Goal: Information Seeking & Learning: Learn about a topic

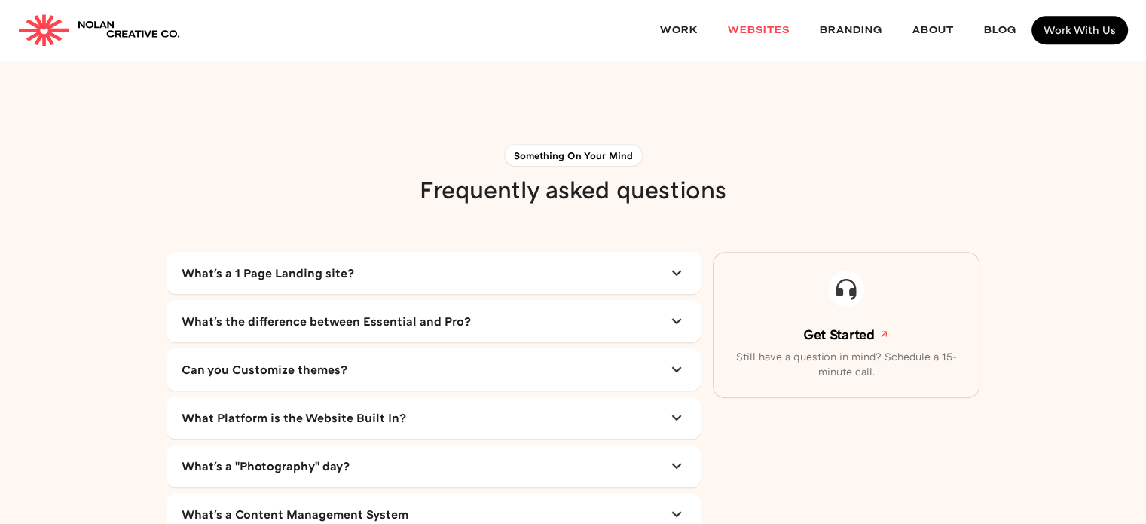
scroll to position [6846, 0]
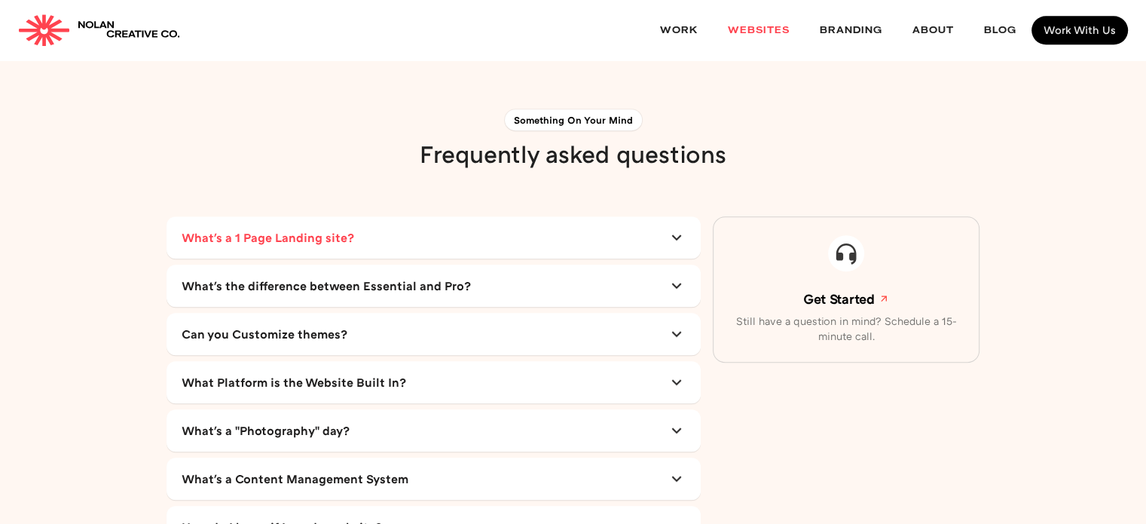
click at [625, 222] on link "What's a 1 Page Landing site?" at bounding box center [434, 237] width 504 height 30
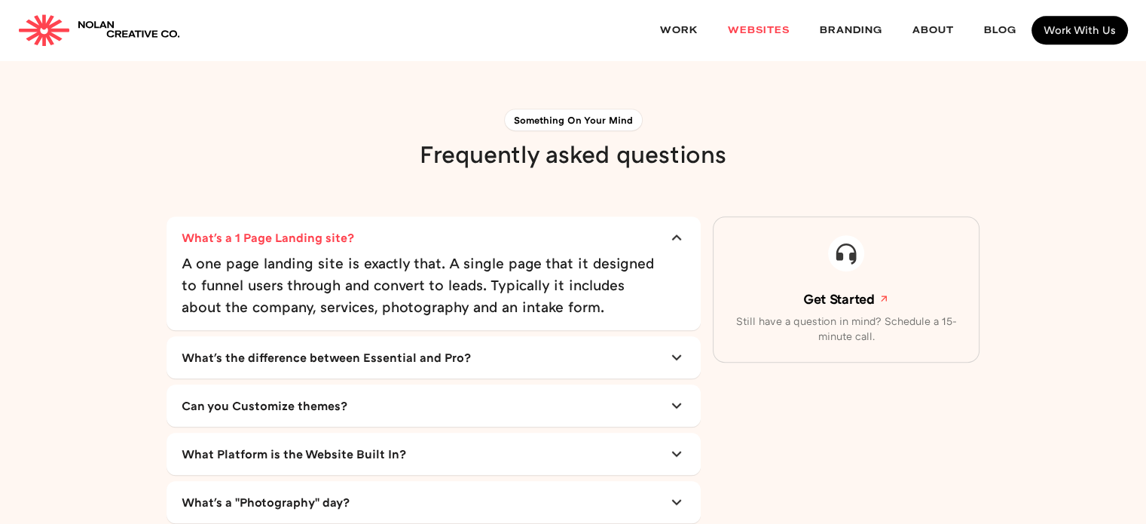
click at [621, 222] on link "What's a 1 Page Landing site?" at bounding box center [434, 237] width 504 height 30
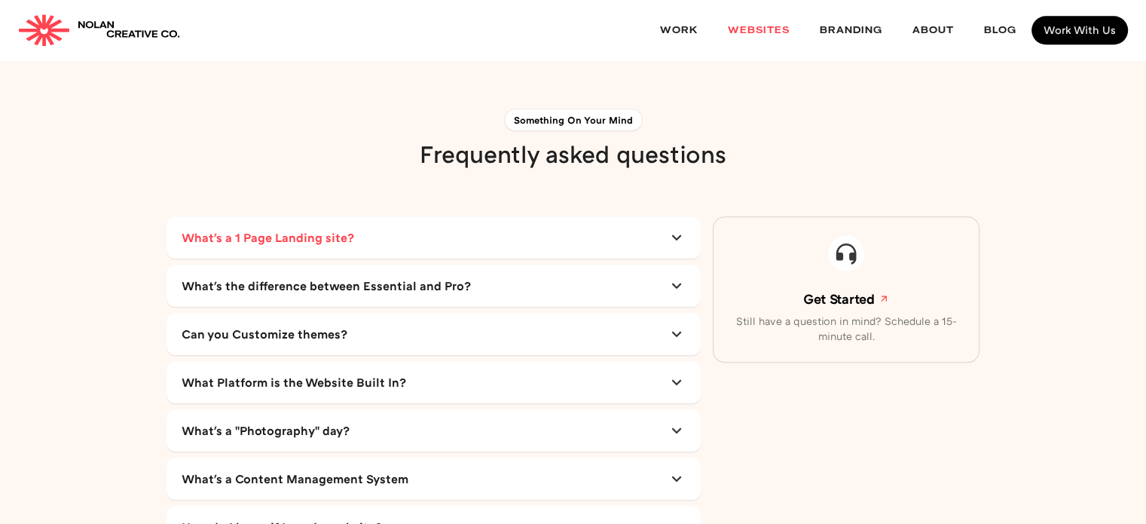
click at [631, 222] on link "What's a 1 Page Landing site?" at bounding box center [434, 237] width 504 height 30
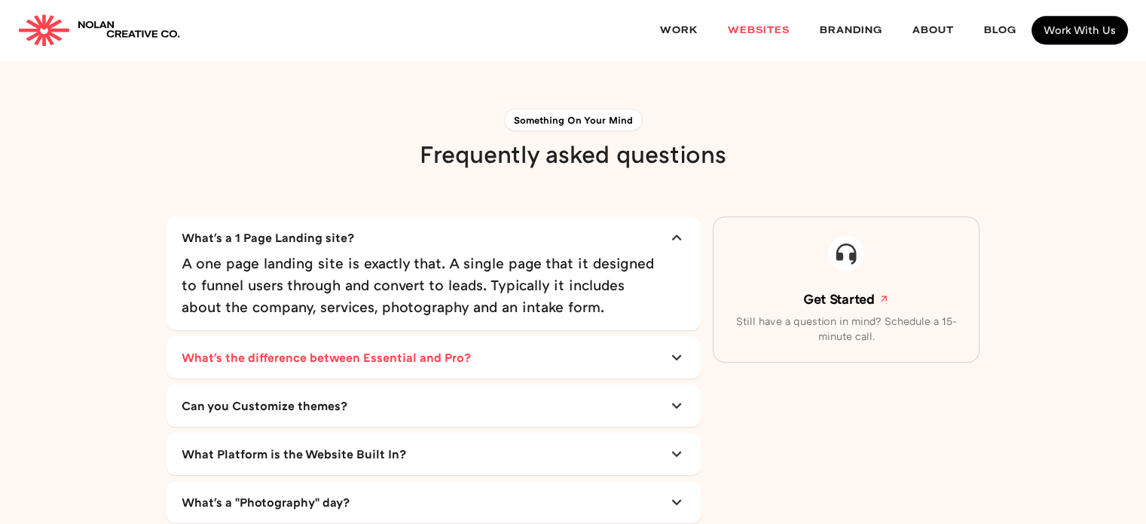
click at [550, 342] on link "What's the difference between Essential and Pro?" at bounding box center [434, 357] width 504 height 30
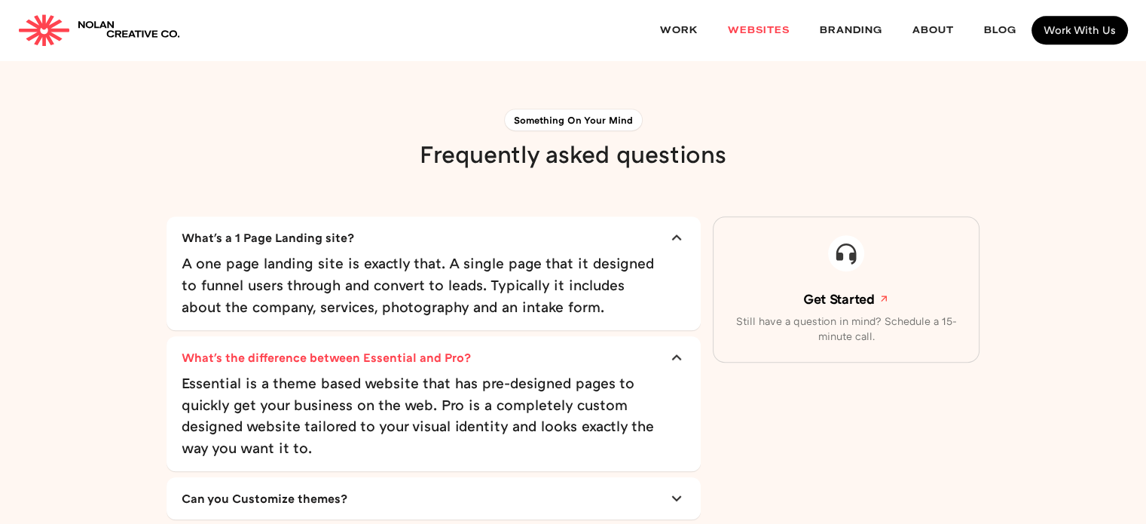
click at [550, 342] on link "What's the difference between Essential and Pro?" at bounding box center [434, 357] width 504 height 30
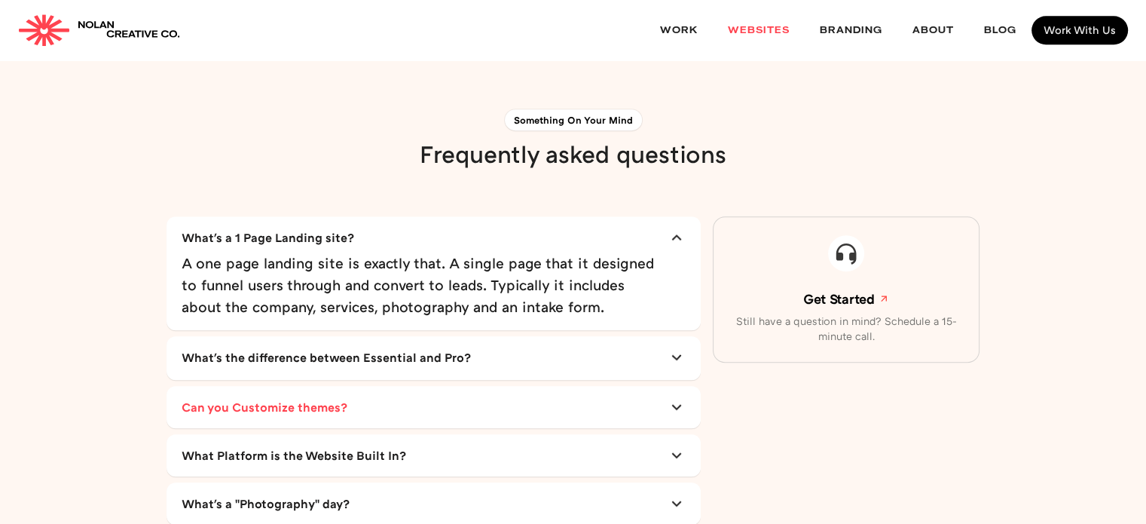
click at [528, 392] on link "Can you Customize themes?" at bounding box center [434, 407] width 504 height 30
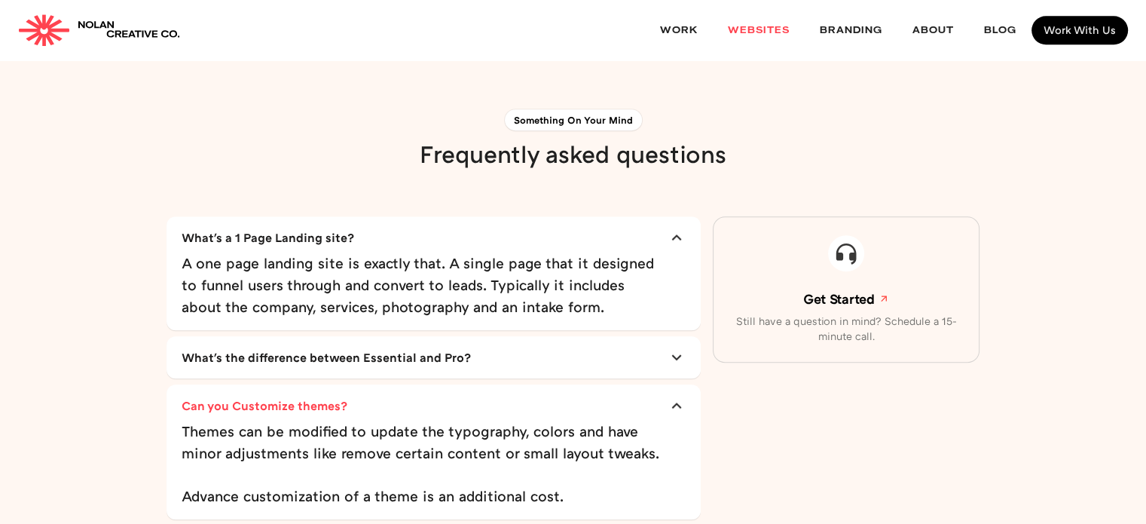
click at [527, 390] on link "Can you Customize themes?" at bounding box center [434, 405] width 504 height 30
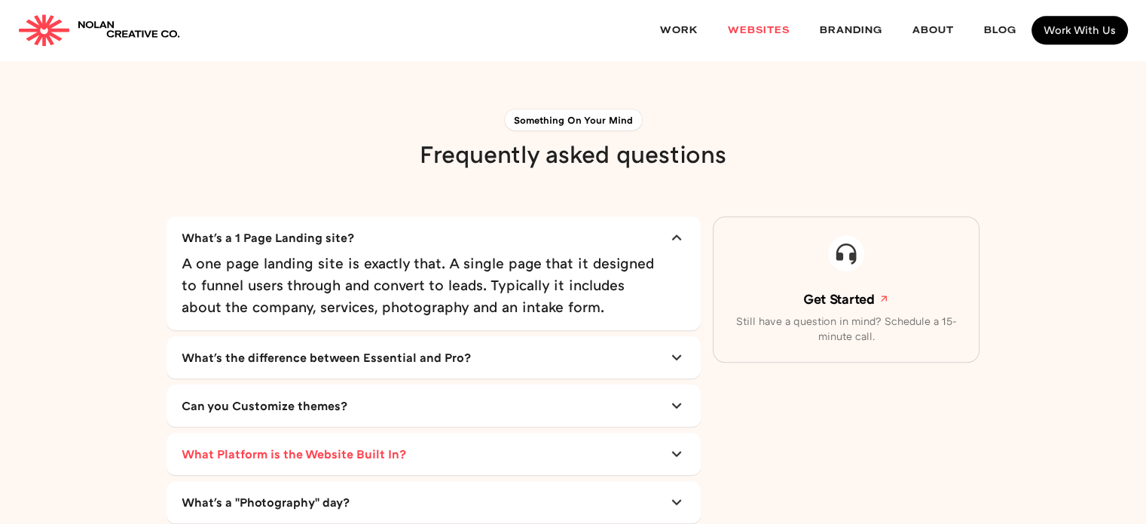
click at [515, 438] on link "What Platform is the Website Built In?" at bounding box center [434, 453] width 504 height 30
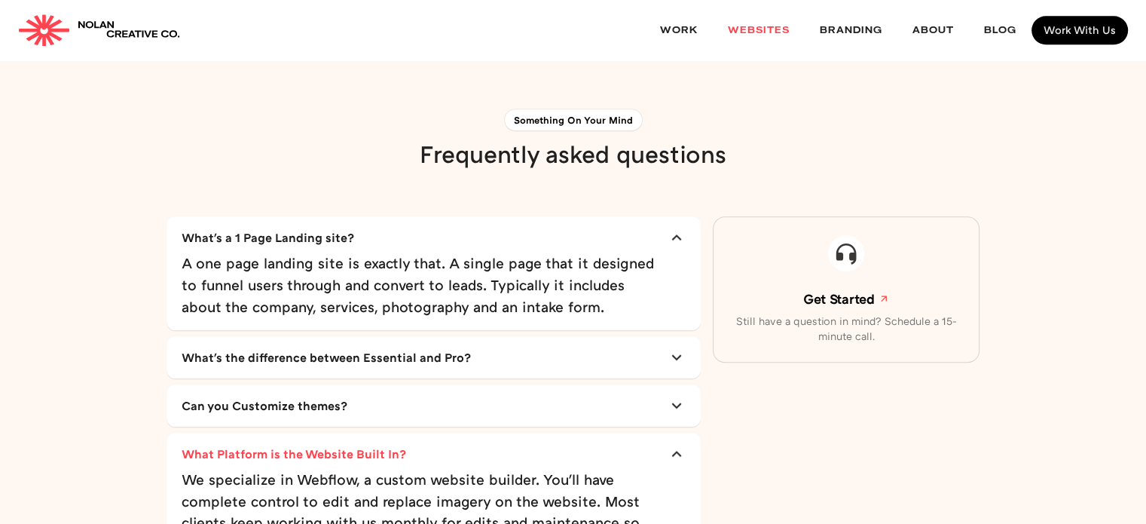
click at [548, 438] on link "What Platform is the Website Built In?" at bounding box center [434, 453] width 504 height 30
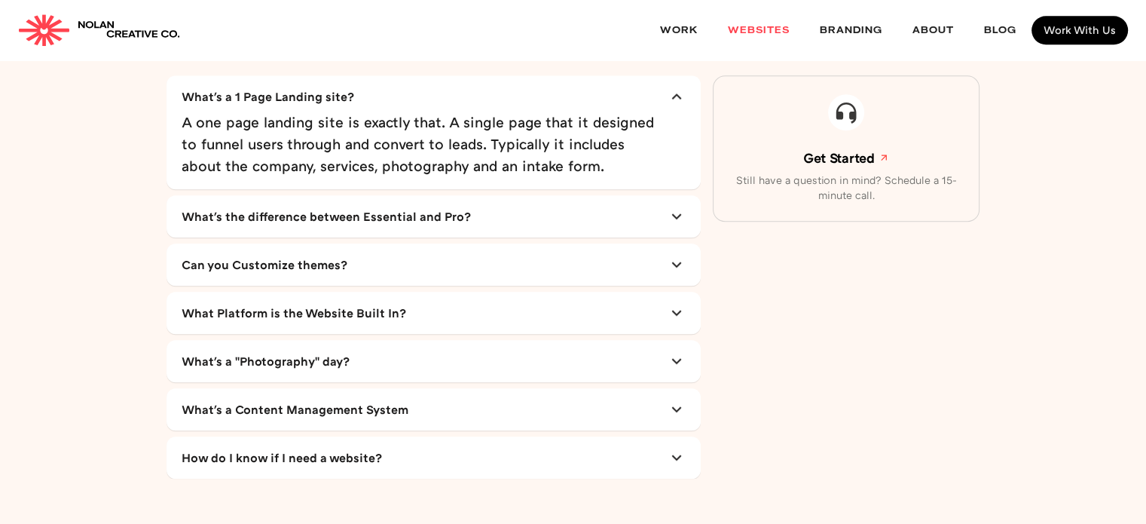
scroll to position [6997, 0]
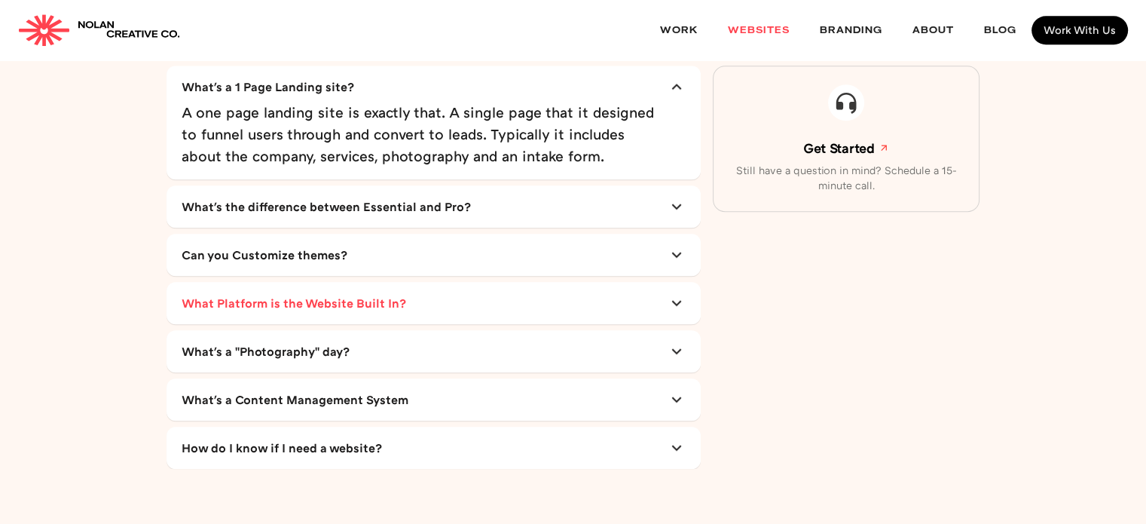
click at [542, 288] on link "What Platform is the Website Built In?" at bounding box center [434, 303] width 504 height 30
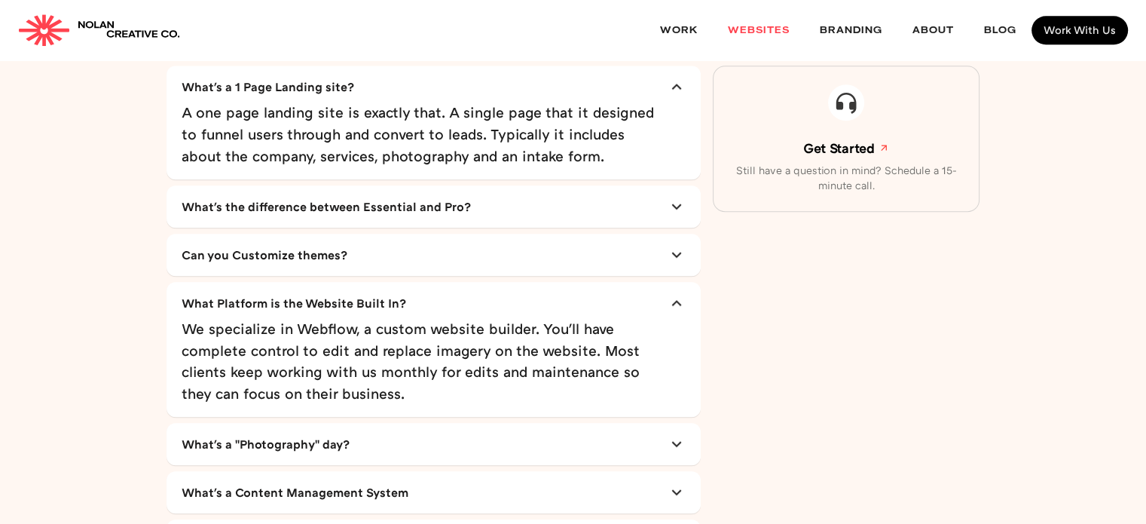
click at [500, 423] on div "What's a "Photography" day? Photography is a brands strongest asset. Depending …" at bounding box center [433, 444] width 534 height 42
click at [481, 429] on link "What's a "Photography" day?" at bounding box center [434, 444] width 504 height 30
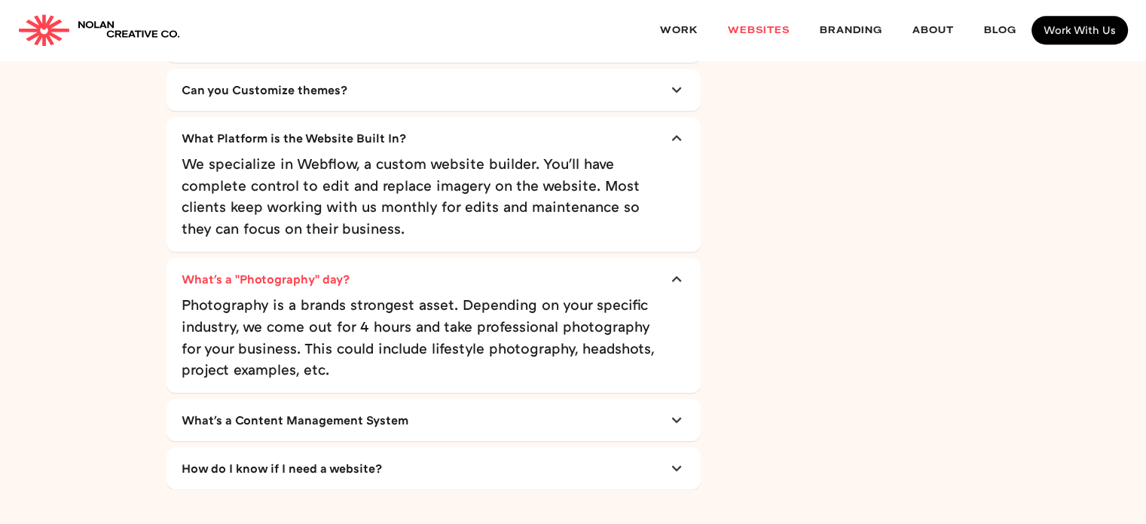
scroll to position [7374, 0]
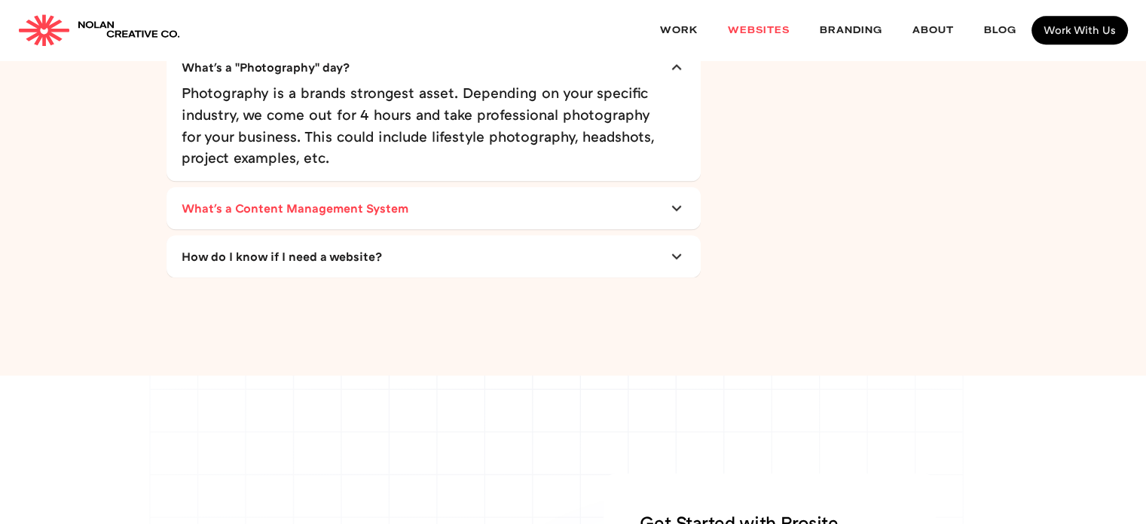
click at [481, 193] on link "What's a Content Management System" at bounding box center [434, 208] width 504 height 30
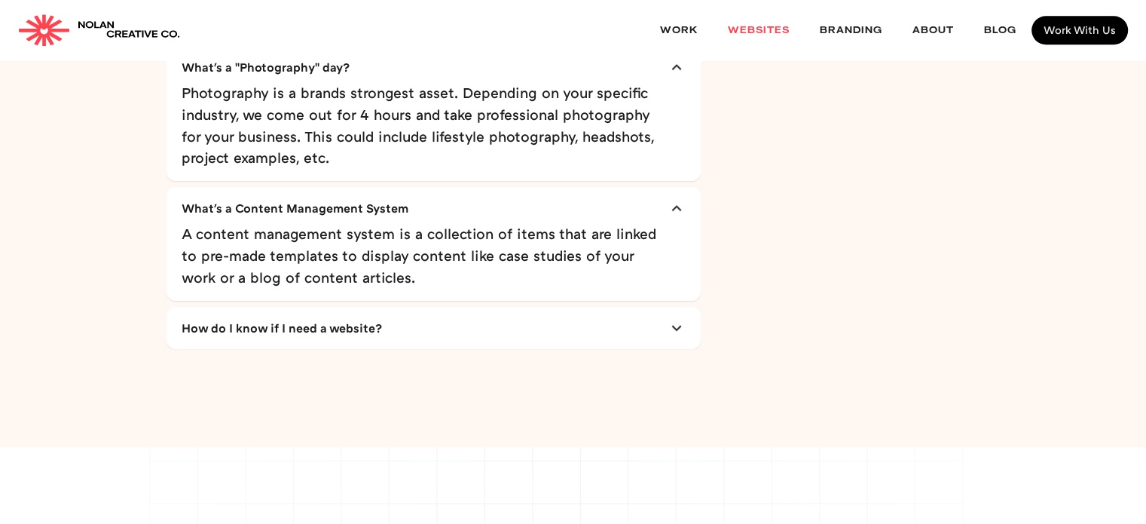
click at [450, 307] on div "How do I know if I need a website? Not having a website is a no-brainer. But if…" at bounding box center [433, 328] width 534 height 42
click at [447, 313] on link "How do I know if I need a website?" at bounding box center [434, 328] width 504 height 30
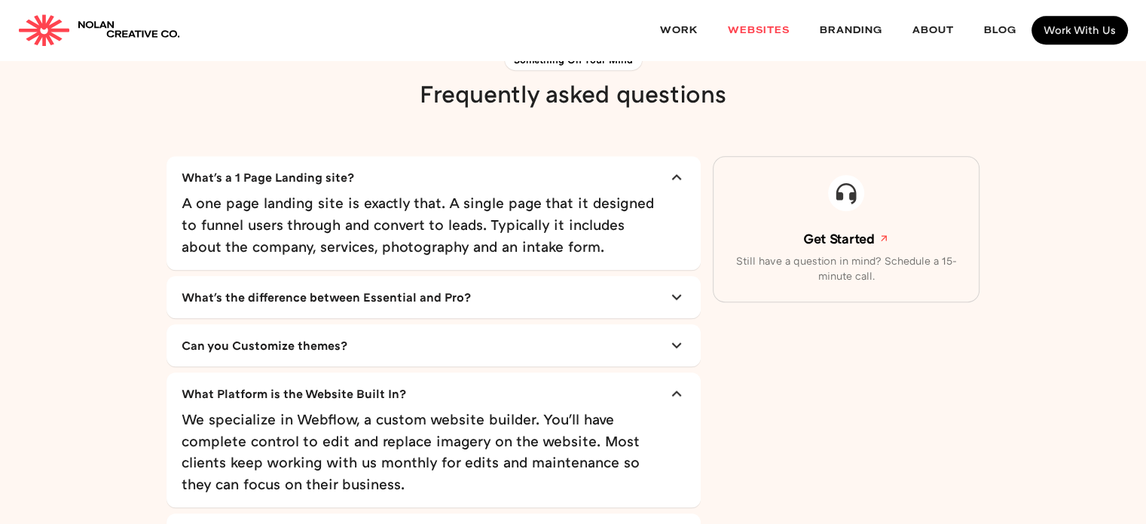
scroll to position [6846, 0]
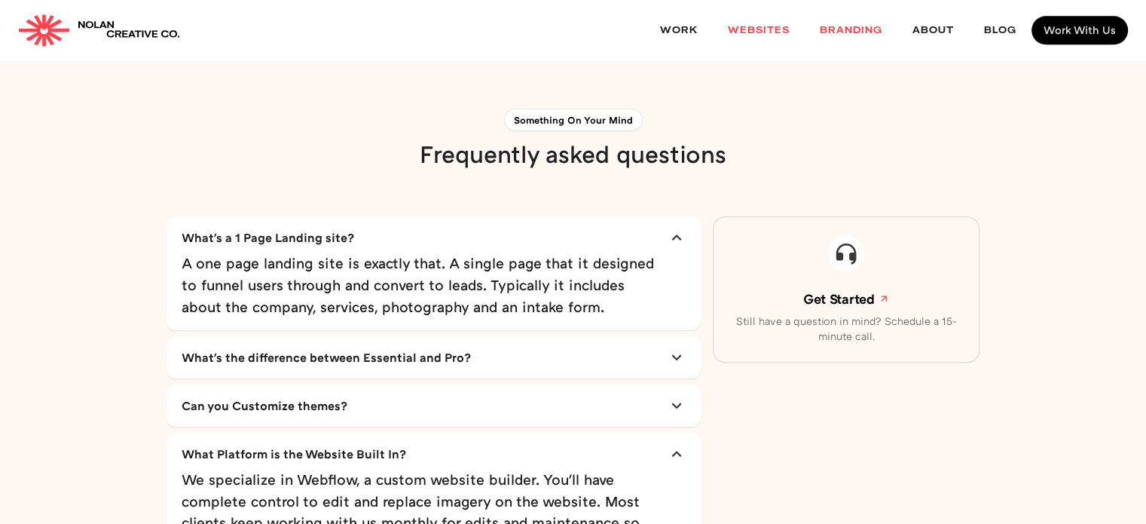
click at [874, 32] on link "Branding" at bounding box center [851, 31] width 93 height 40
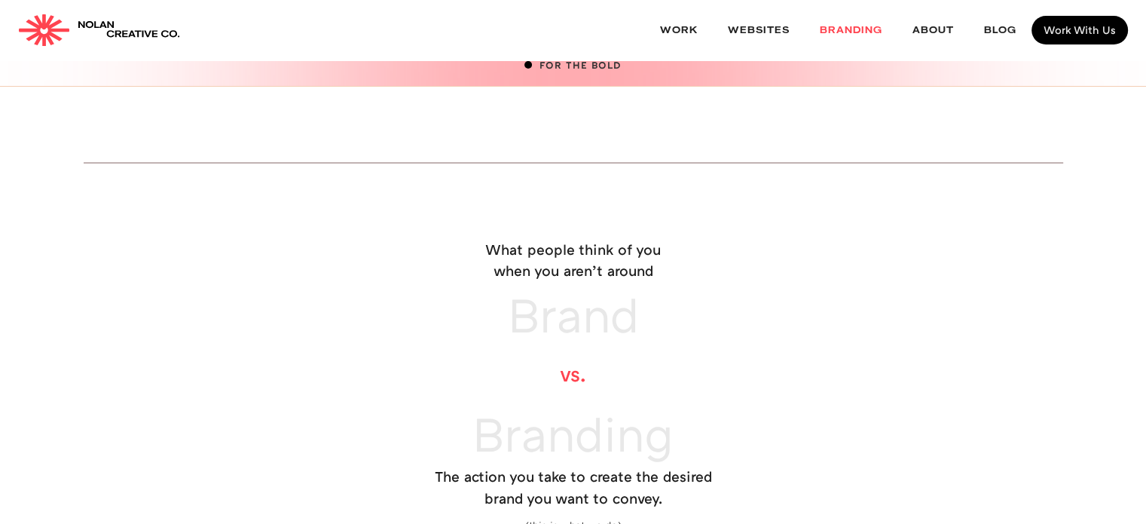
scroll to position [301, 0]
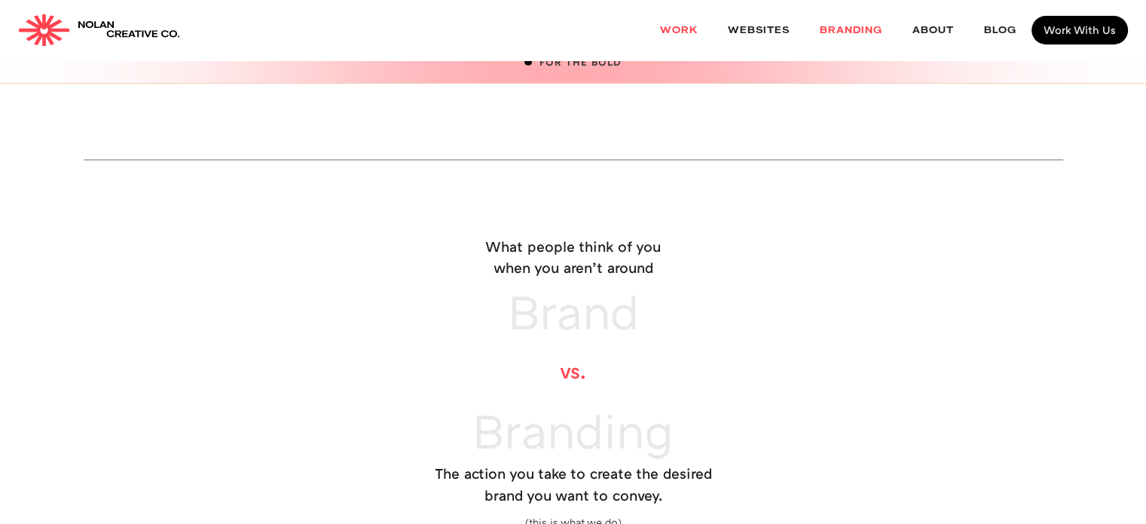
click at [687, 35] on link "Work" at bounding box center [679, 31] width 68 height 40
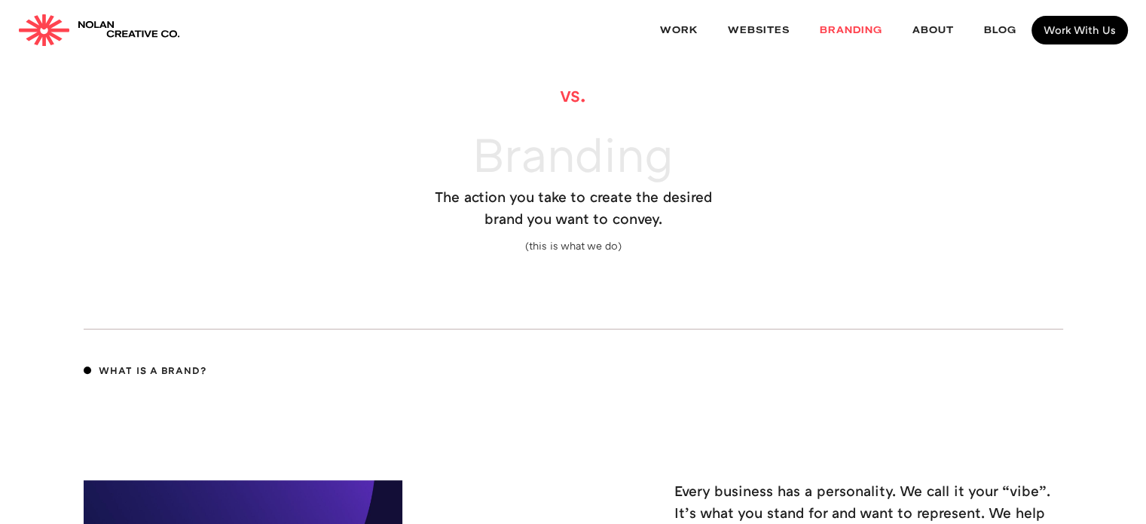
scroll to position [603, 0]
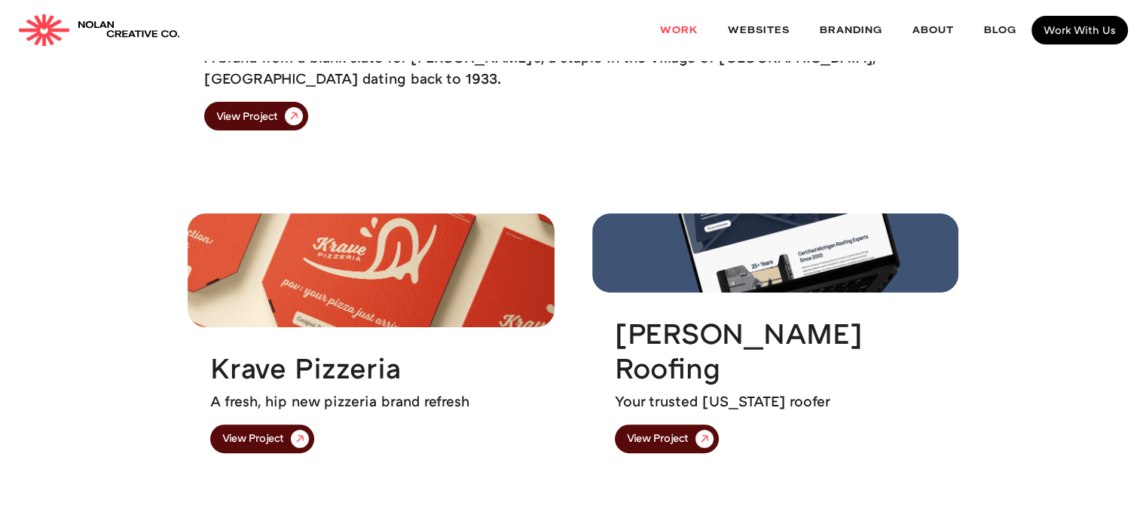
scroll to position [527, 0]
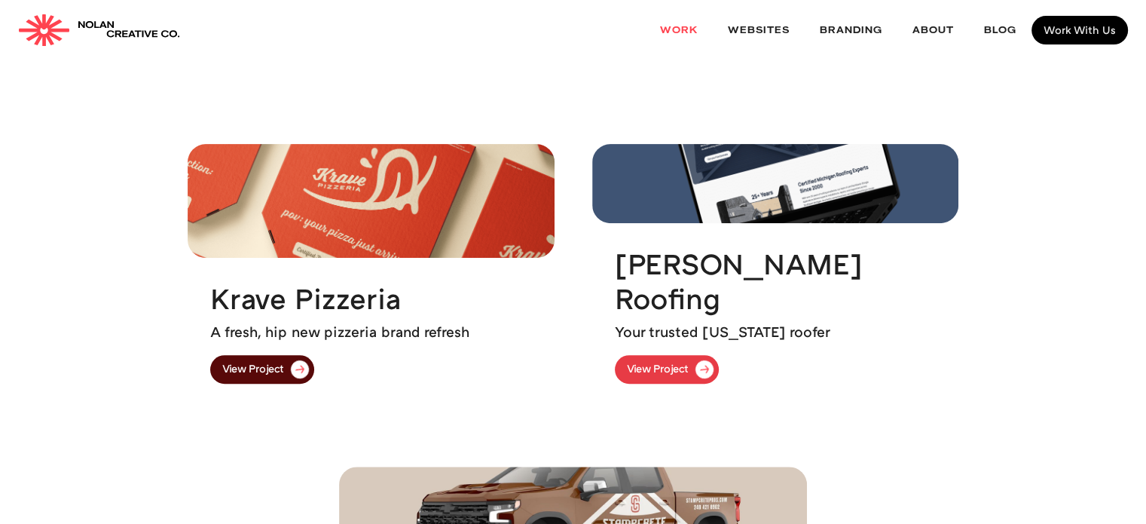
click at [676, 365] on div "View Project" at bounding box center [658, 368] width 62 height 11
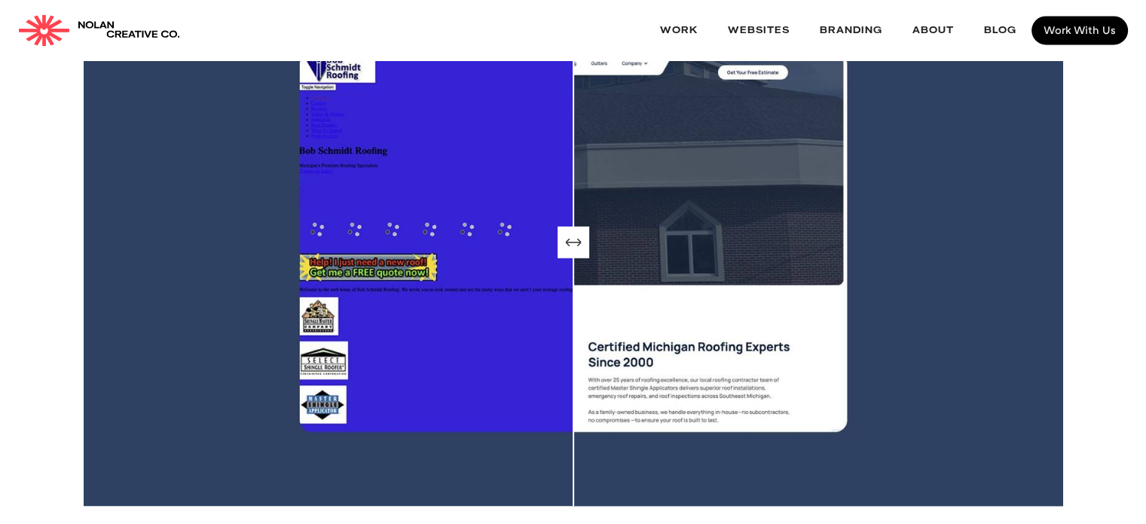
scroll to position [2411, 0]
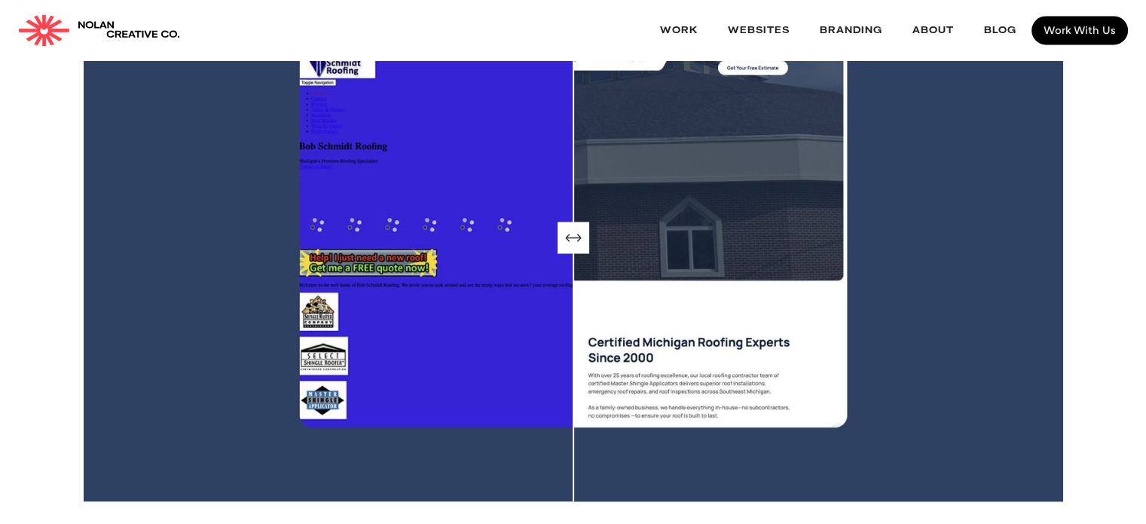
drag, startPoint x: 576, startPoint y: 139, endPoint x: 575, endPoint y: 152, distance: 12.8
click at [575, 151] on input "range" at bounding box center [573, 237] width 979 height 527
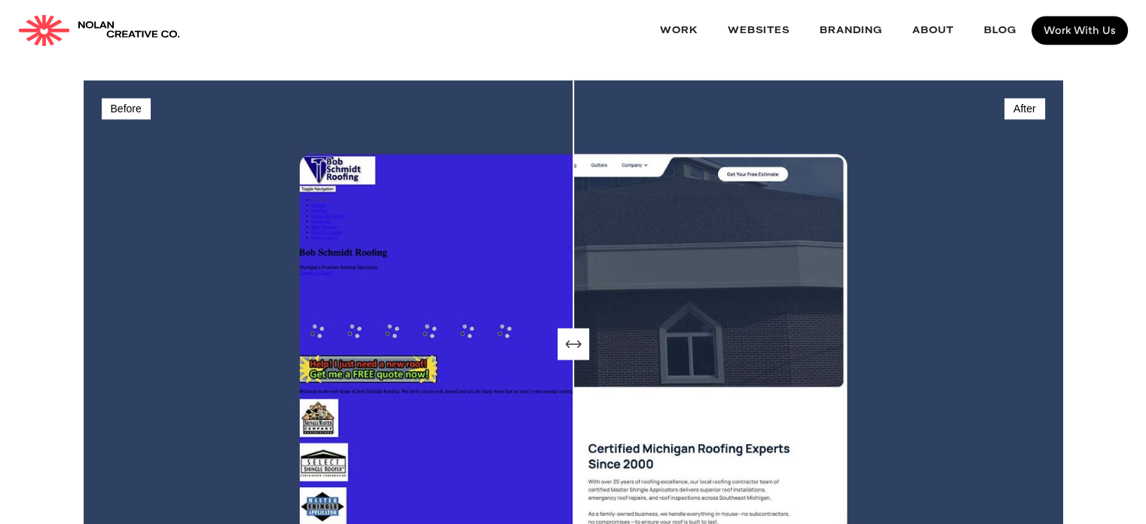
scroll to position [2260, 0]
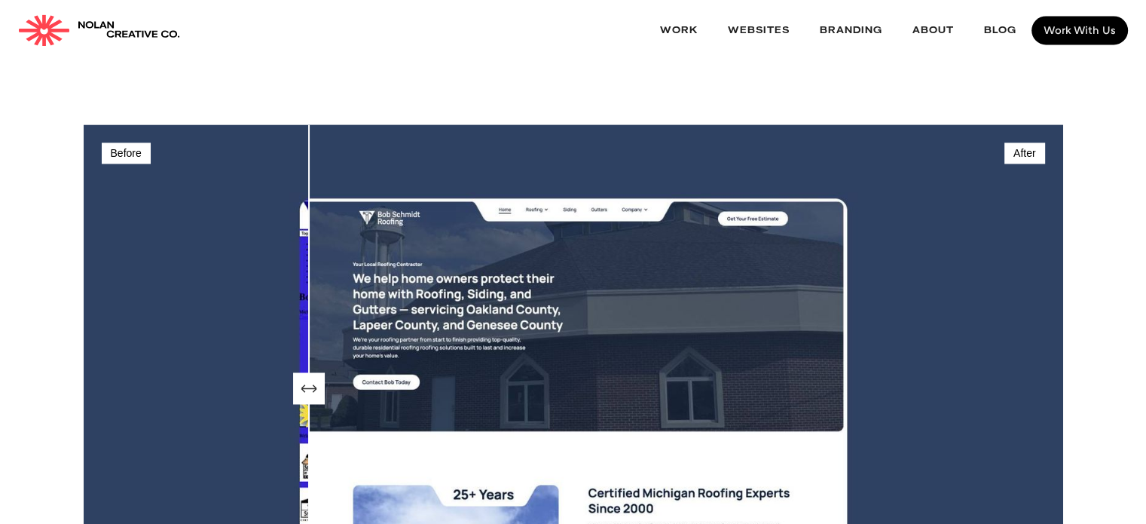
drag, startPoint x: 571, startPoint y: 305, endPoint x: 316, endPoint y: 327, distance: 255.6
type input "24"
click at [316, 327] on input "range" at bounding box center [573, 387] width 979 height 527
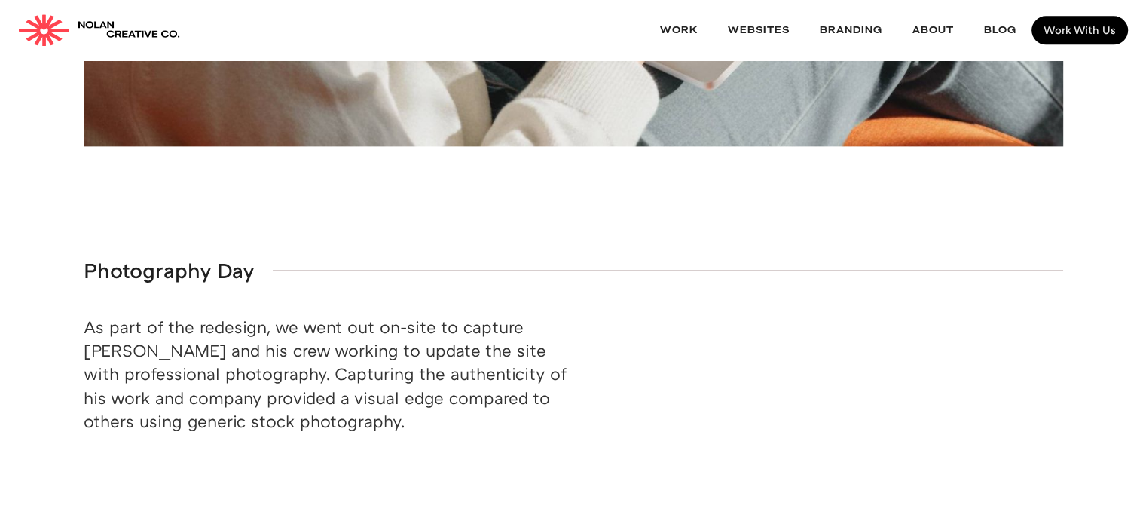
scroll to position [7582, 0]
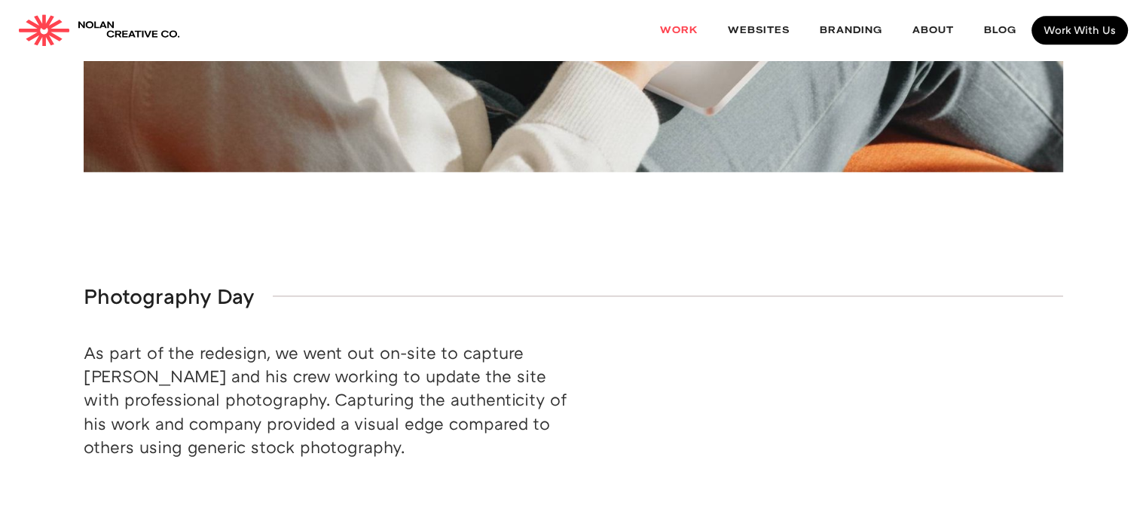
click at [674, 26] on link "Work" at bounding box center [679, 31] width 68 height 40
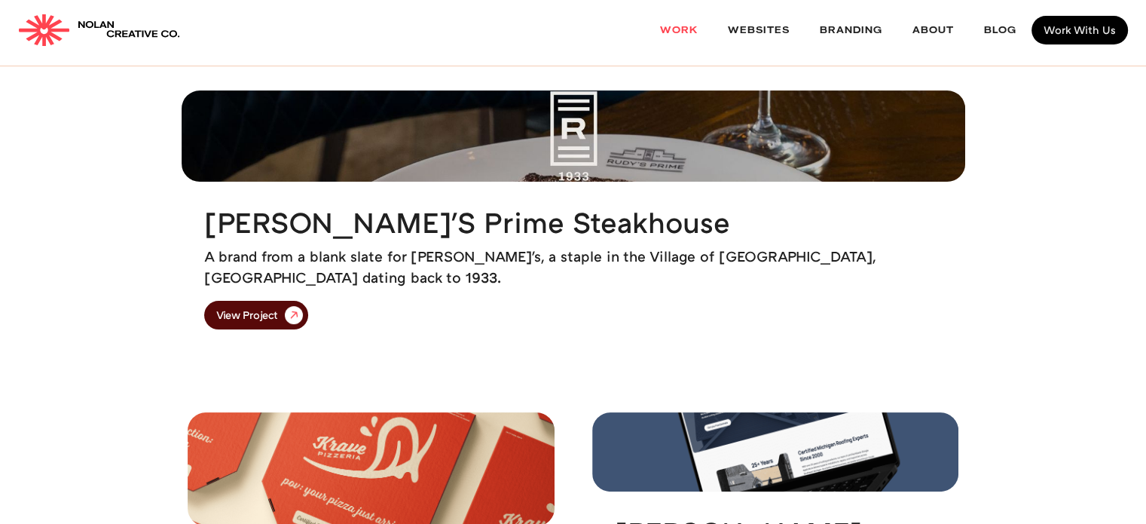
scroll to position [151, 0]
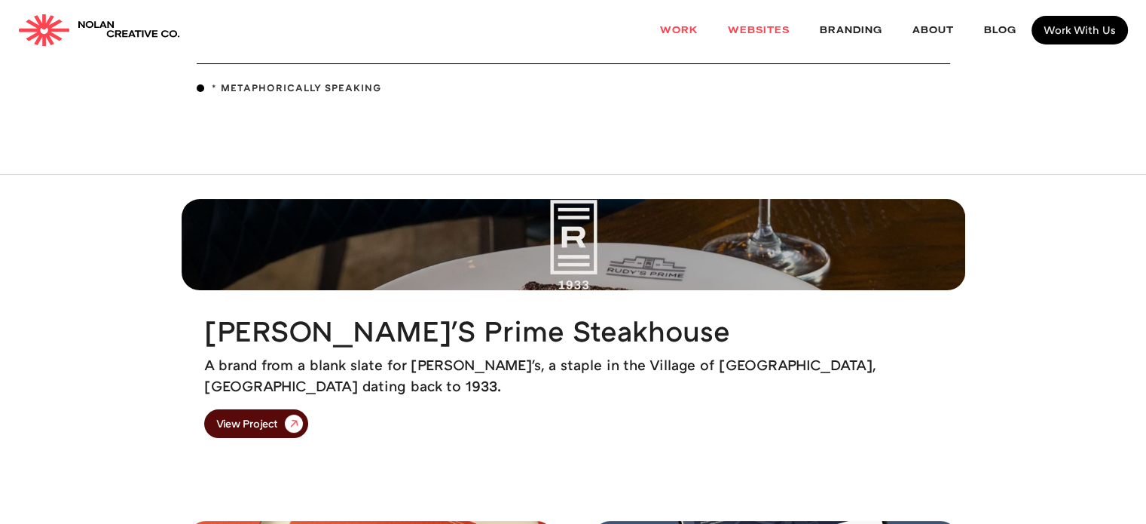
click at [764, 33] on link "websites" at bounding box center [759, 31] width 92 height 40
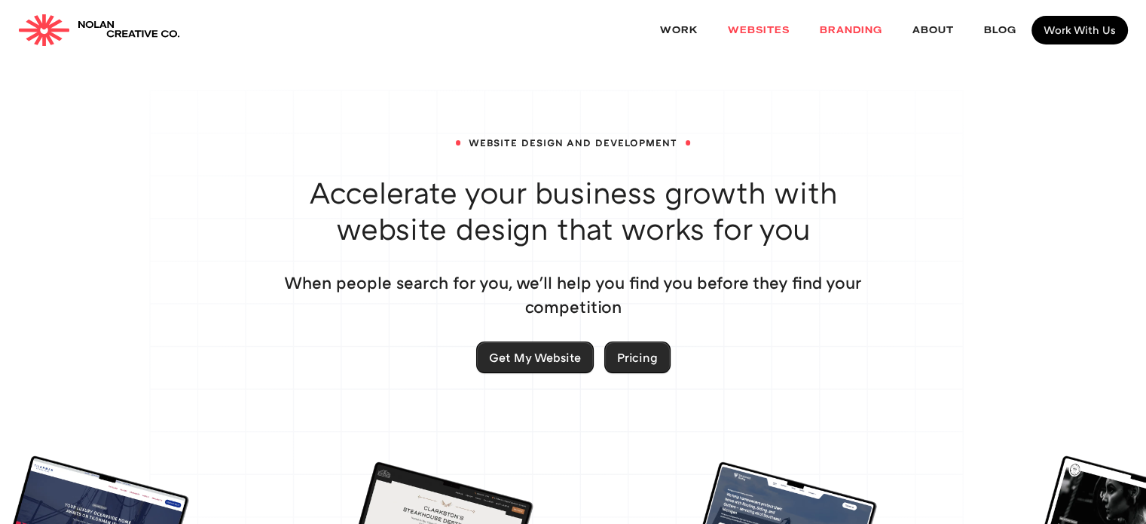
click at [823, 31] on link "Branding" at bounding box center [851, 31] width 93 height 40
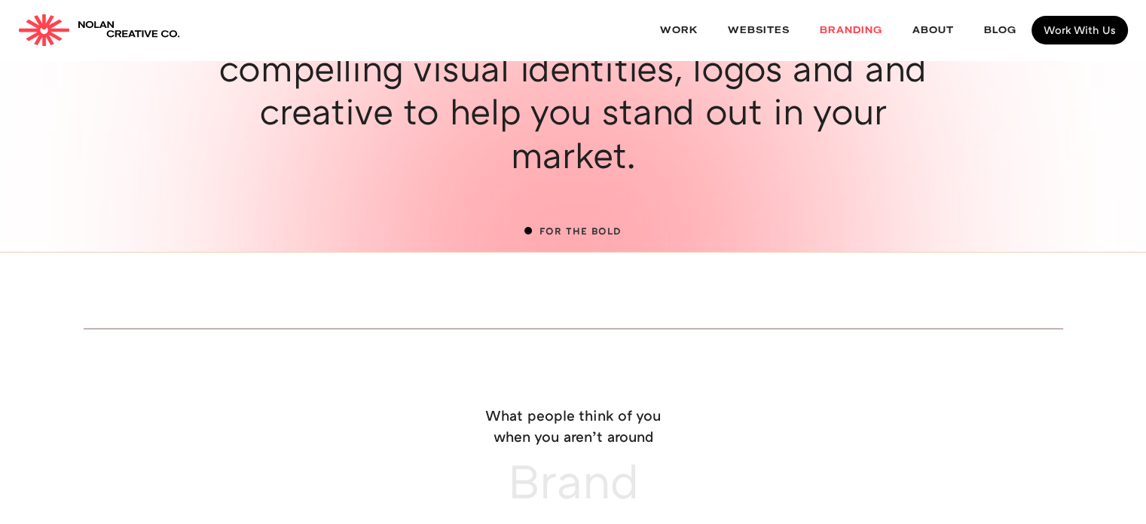
scroll to position [226, 0]
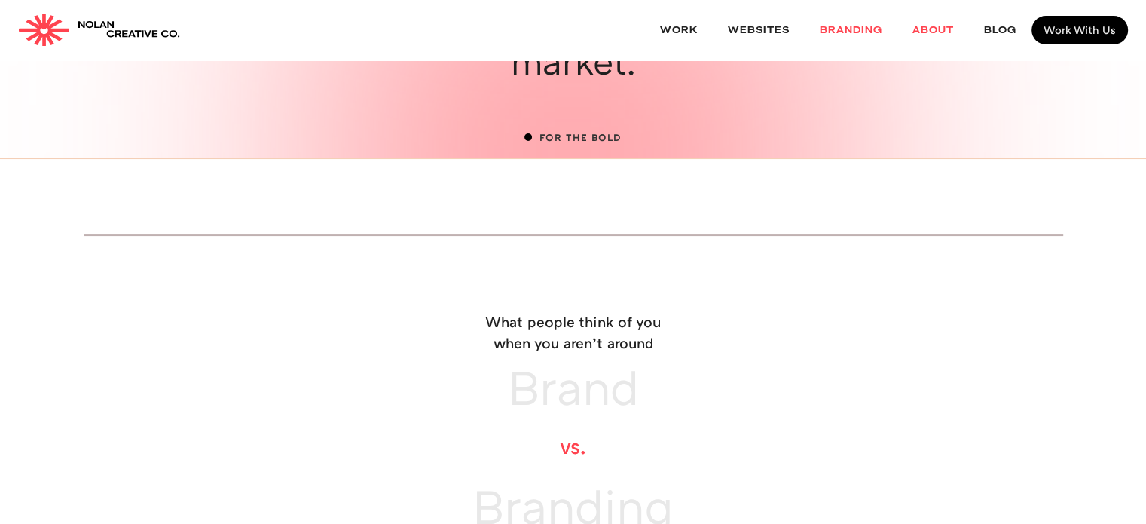
click at [922, 29] on link "About" at bounding box center [933, 31] width 72 height 40
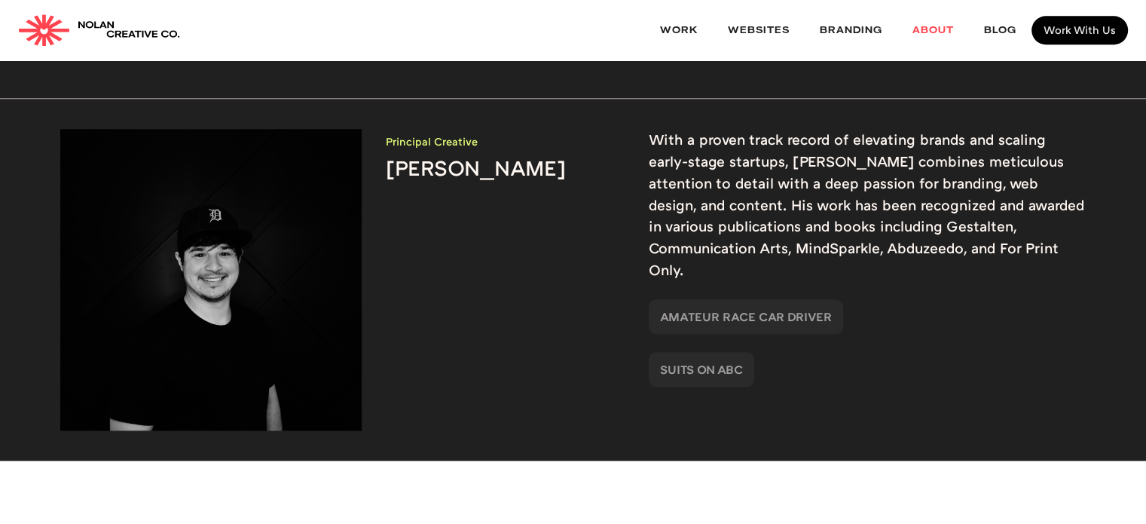
scroll to position [1733, 0]
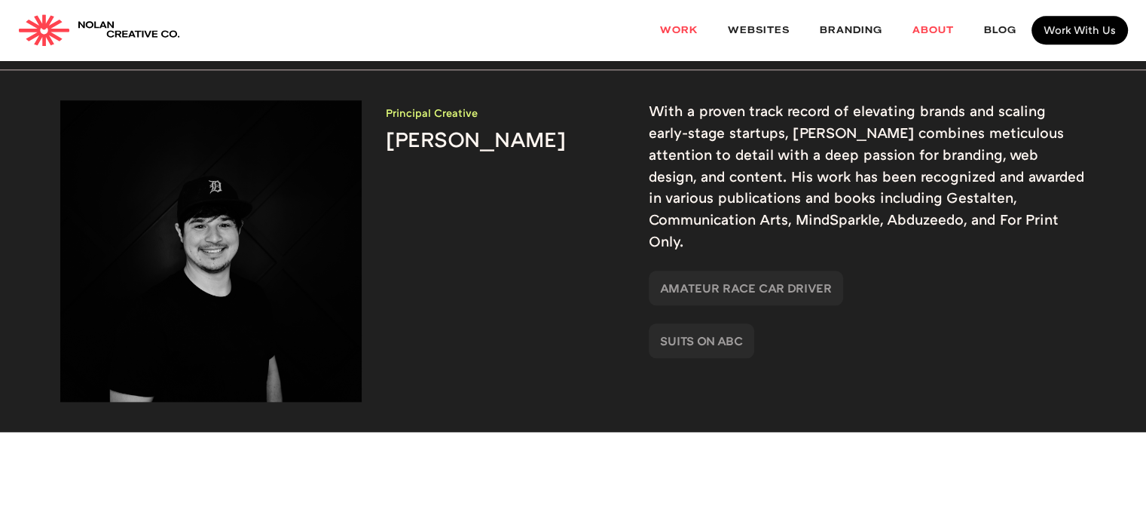
click at [681, 32] on link "Work" at bounding box center [679, 31] width 68 height 40
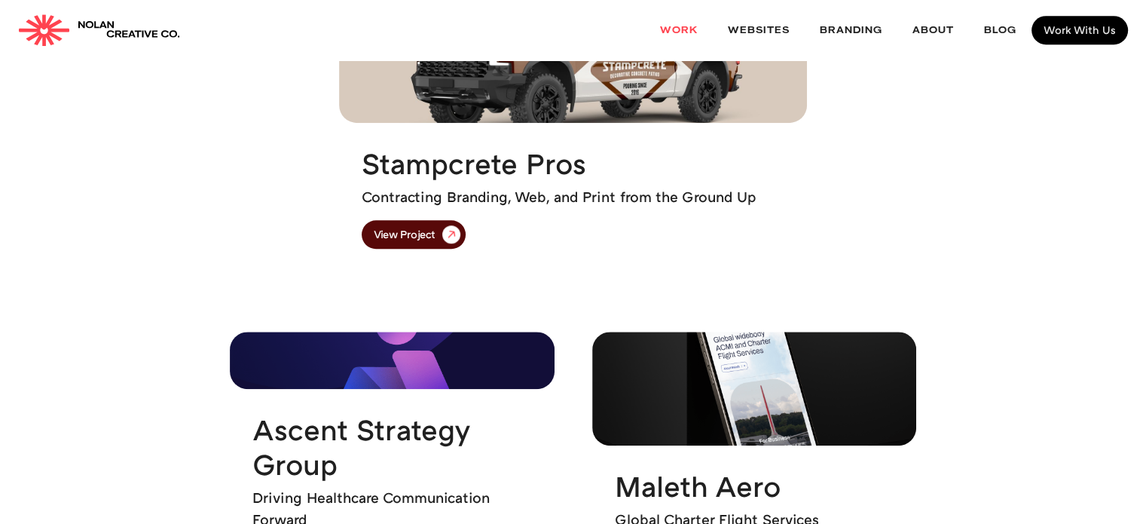
scroll to position [718, 0]
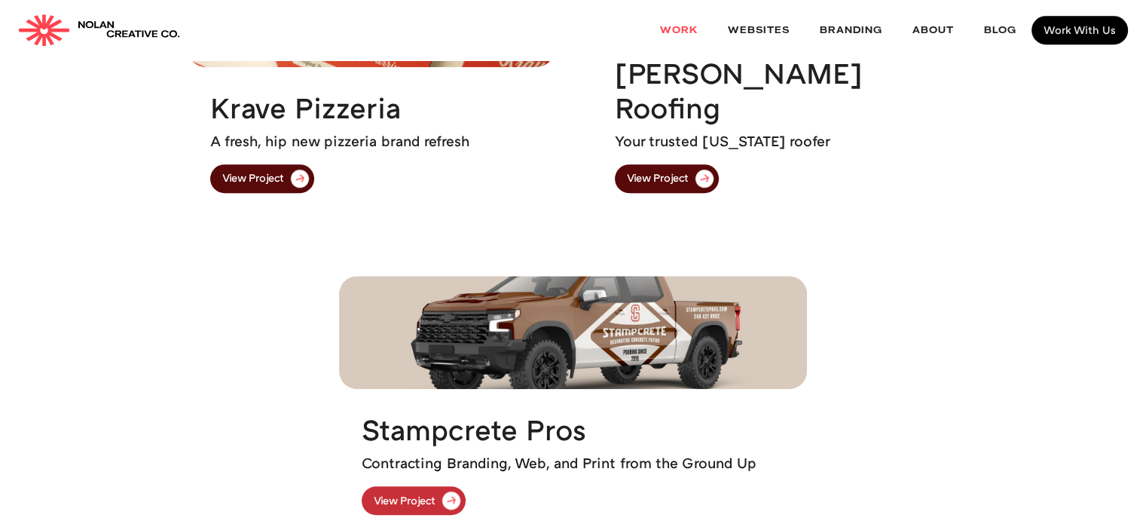
click at [423, 502] on div "View Project" at bounding box center [405, 500] width 62 height 11
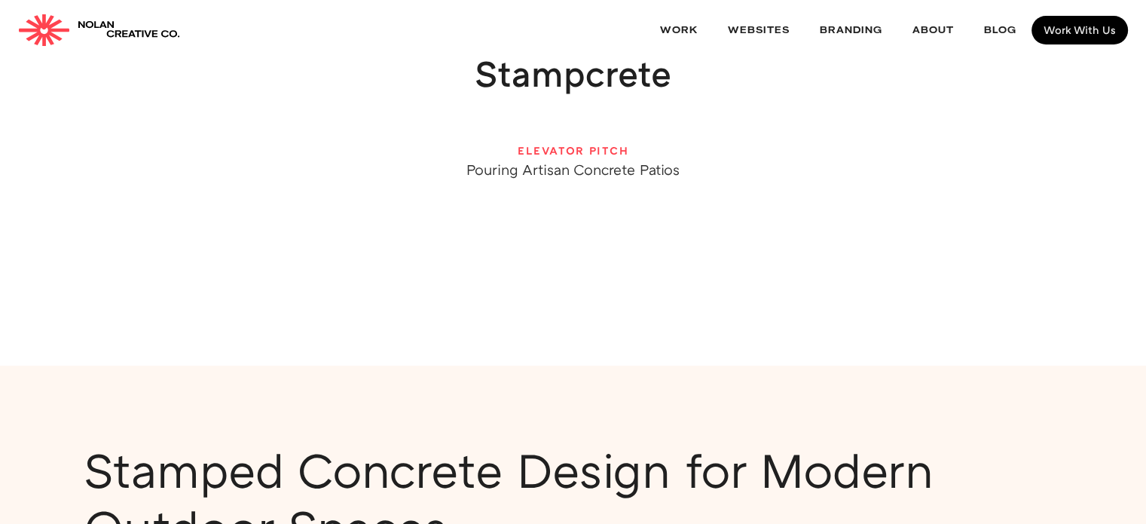
scroll to position [75, 0]
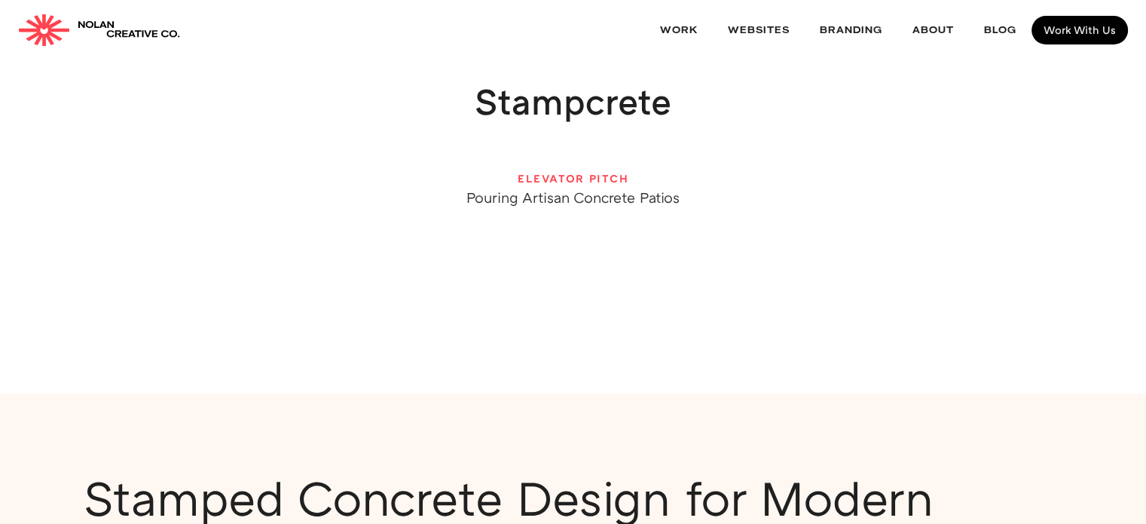
click at [579, 195] on div "Pouring Artisan Concrete Patios" at bounding box center [572, 197] width 213 height 14
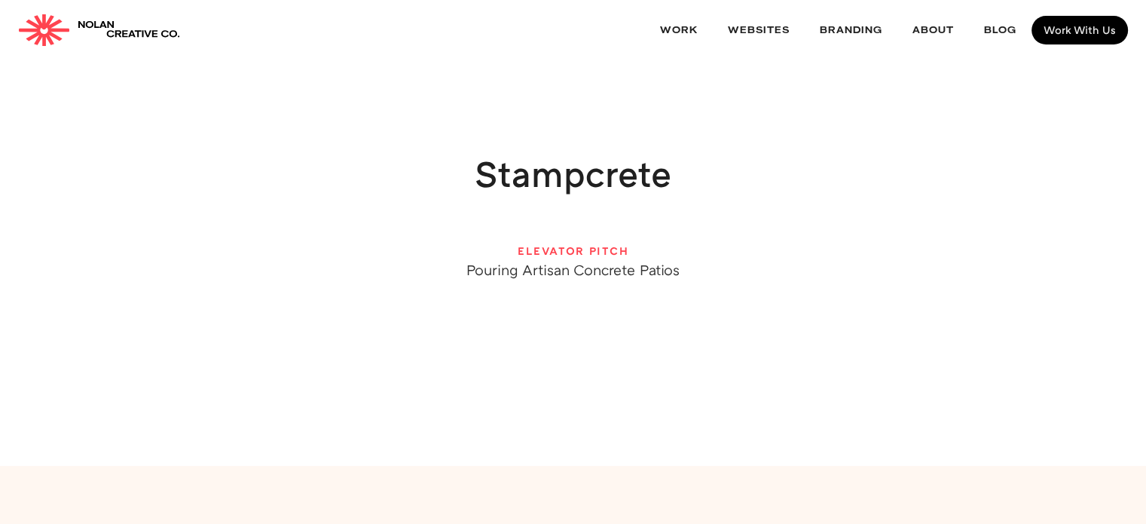
scroll to position [0, 0]
drag, startPoint x: 709, startPoint y: 108, endPoint x: 661, endPoint y: 189, distance: 94.2
click at [695, 130] on div "Stampcrete ELEVATOR PITCH Pouring Artisan Concrete Patios" at bounding box center [572, 264] width 1025 height 408
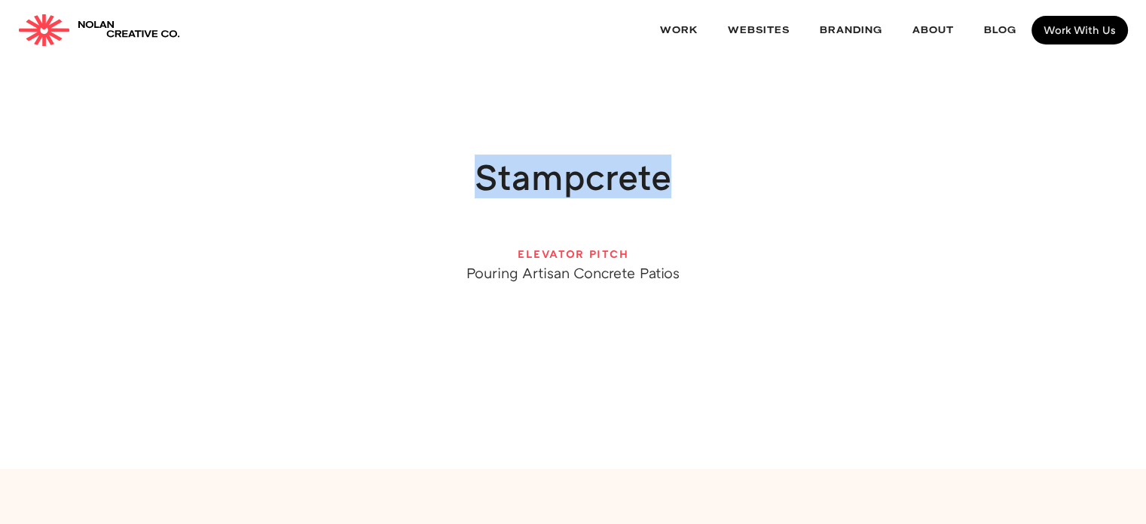
drag, startPoint x: 475, startPoint y: 180, endPoint x: 811, endPoint y: 197, distance: 336.4
click at [811, 197] on div "Stampcrete ELEVATOR PITCH Pouring Artisan Concrete Patios" at bounding box center [572, 219] width 1025 height 122
click at [789, 213] on div "Stampcrete ELEVATOR PITCH Pouring Artisan Concrete Patios" at bounding box center [572, 219] width 1025 height 122
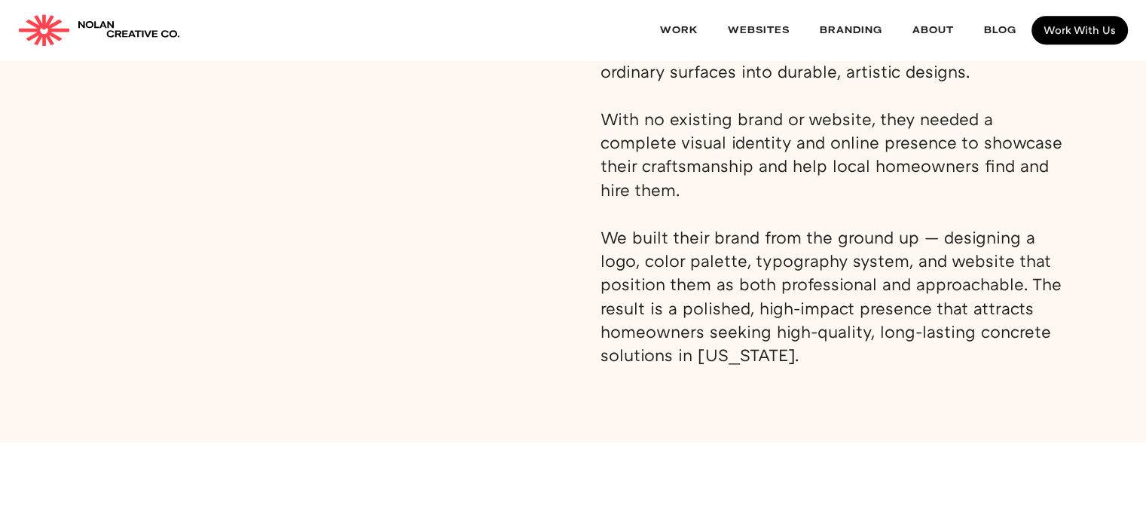
scroll to position [829, 0]
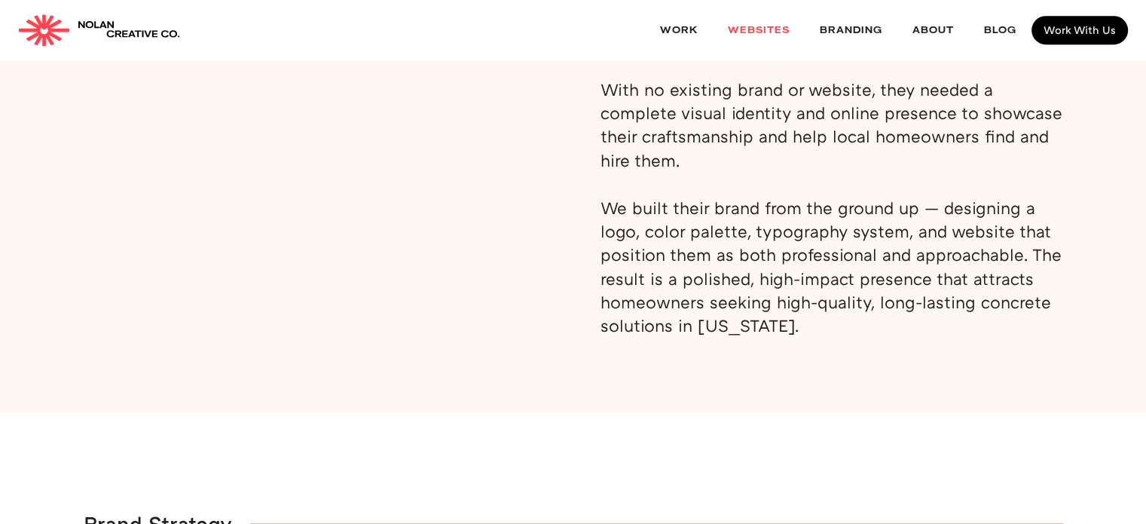
click at [765, 41] on link "websites" at bounding box center [759, 31] width 92 height 40
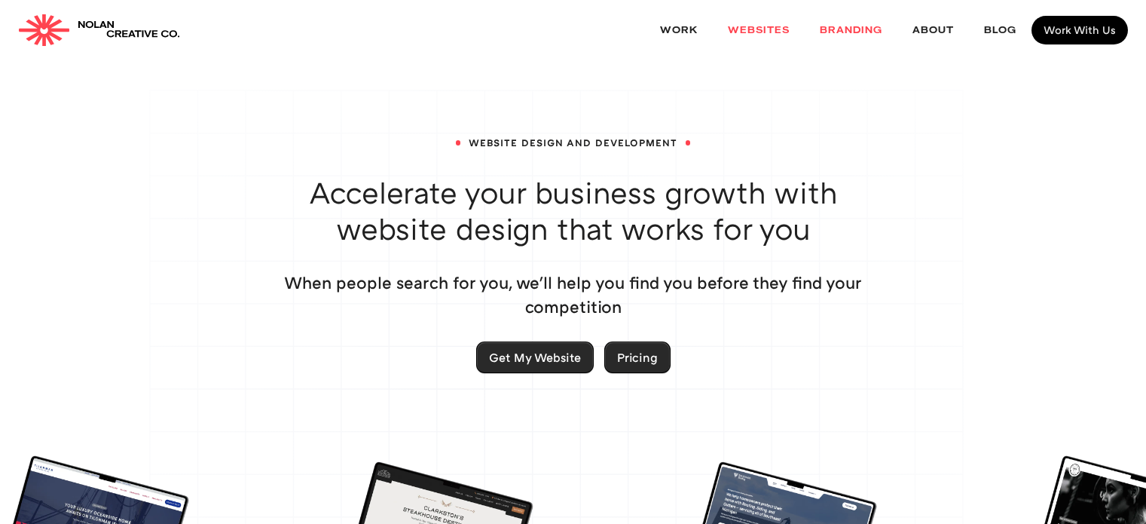
scroll to position [377, 0]
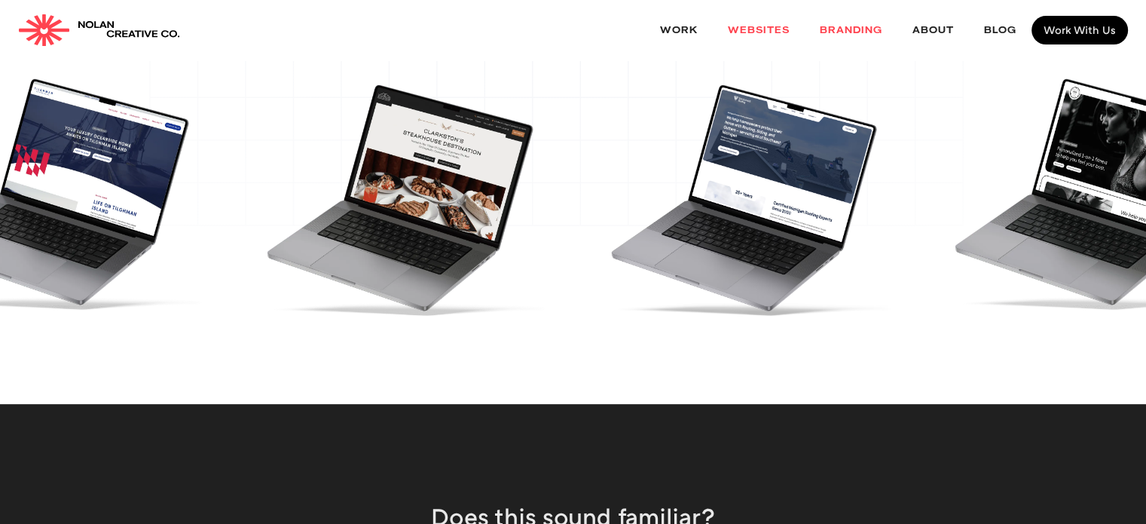
click at [856, 17] on link "Branding" at bounding box center [851, 31] width 93 height 40
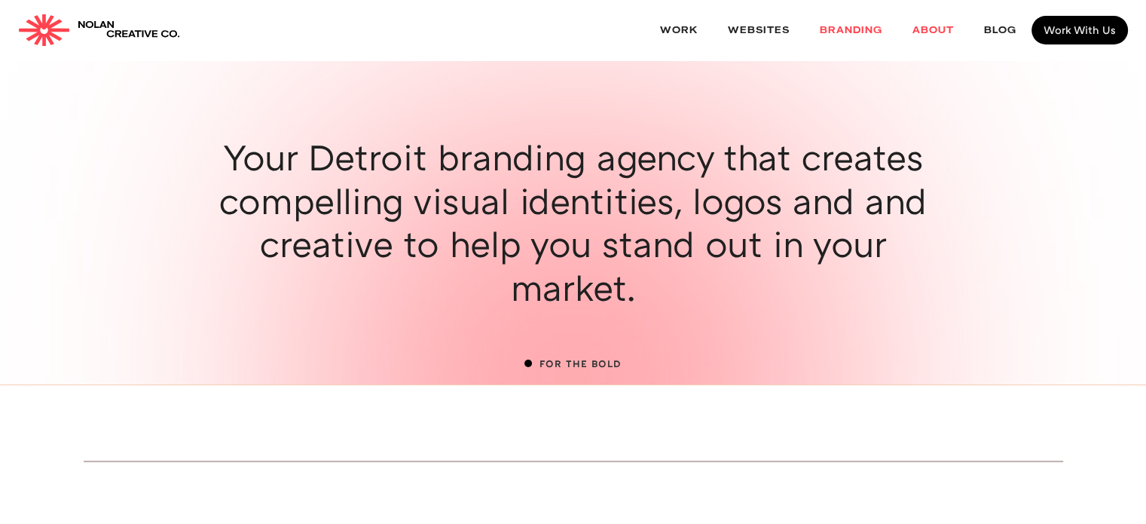
click at [912, 29] on link "About" at bounding box center [933, 31] width 72 height 40
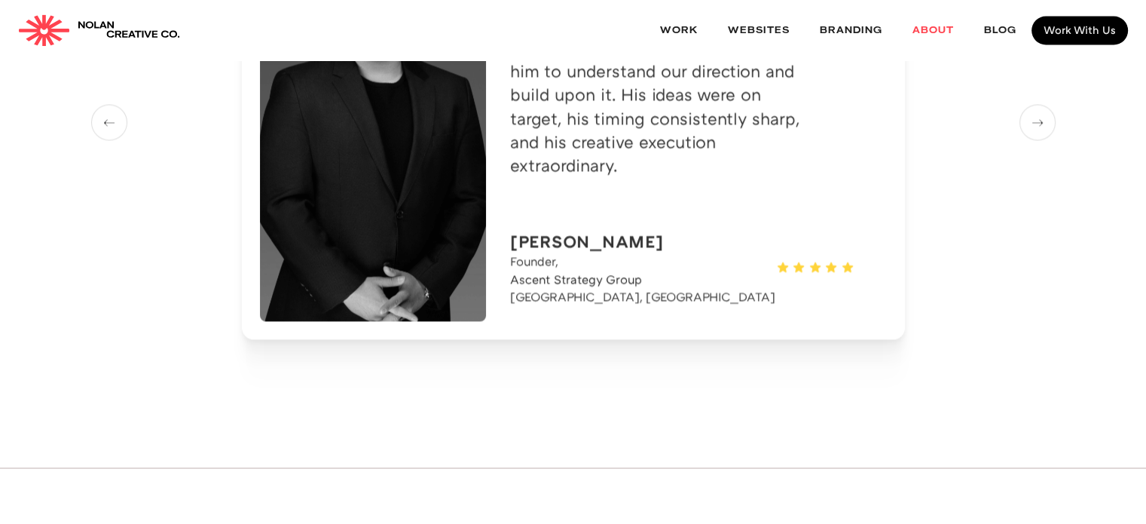
scroll to position [2552, 0]
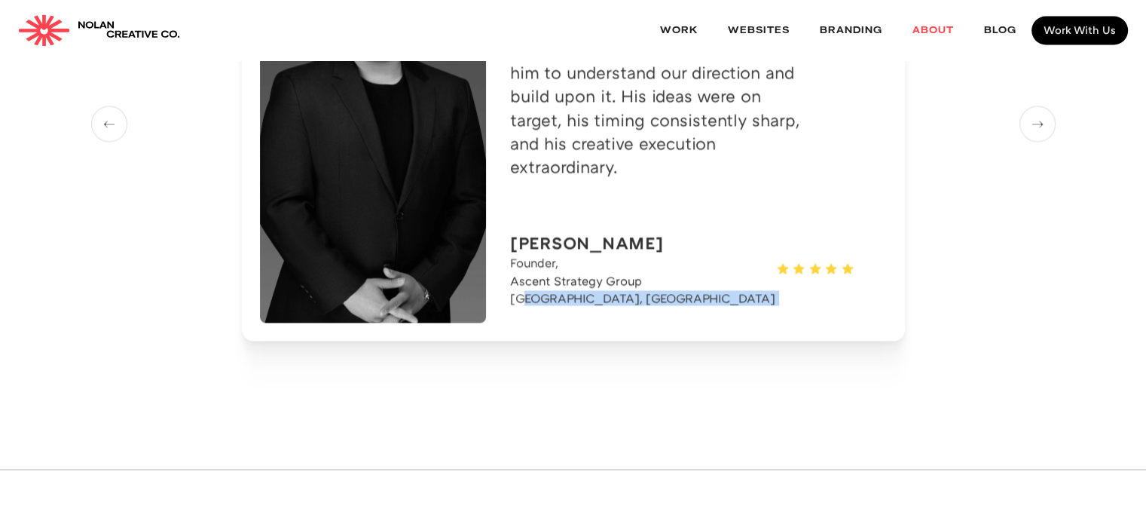
drag, startPoint x: 689, startPoint y: 203, endPoint x: 525, endPoint y: 218, distance: 164.2
click at [524, 213] on div "[PERSON_NAME] is a gifted creative talent and a valuable collaborator in buildi…" at bounding box center [573, 123] width 663 height 433
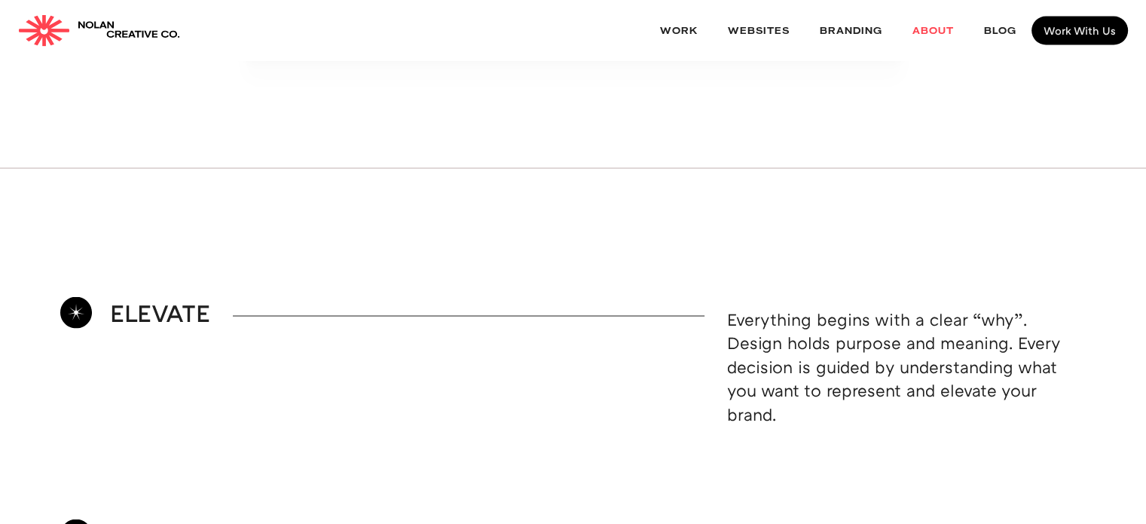
click at [796, 307] on p "Everything begins with a clear “why”. Design holds purpose and meaning. Every d…" at bounding box center [906, 366] width 359 height 118
click at [81, 296] on img at bounding box center [76, 312] width 32 height 32
click at [76, 518] on img at bounding box center [76, 534] width 32 height 32
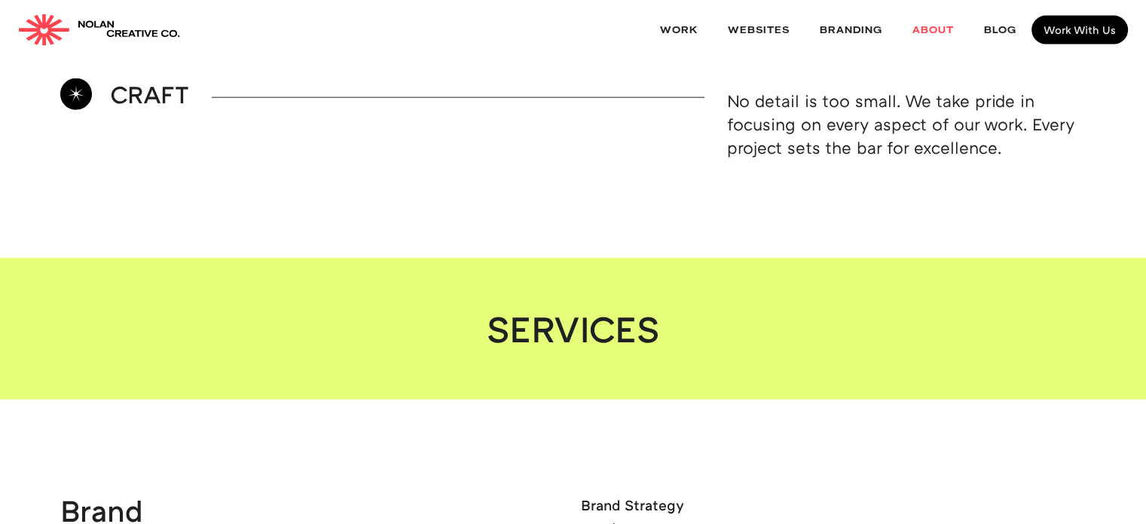
scroll to position [3682, 0]
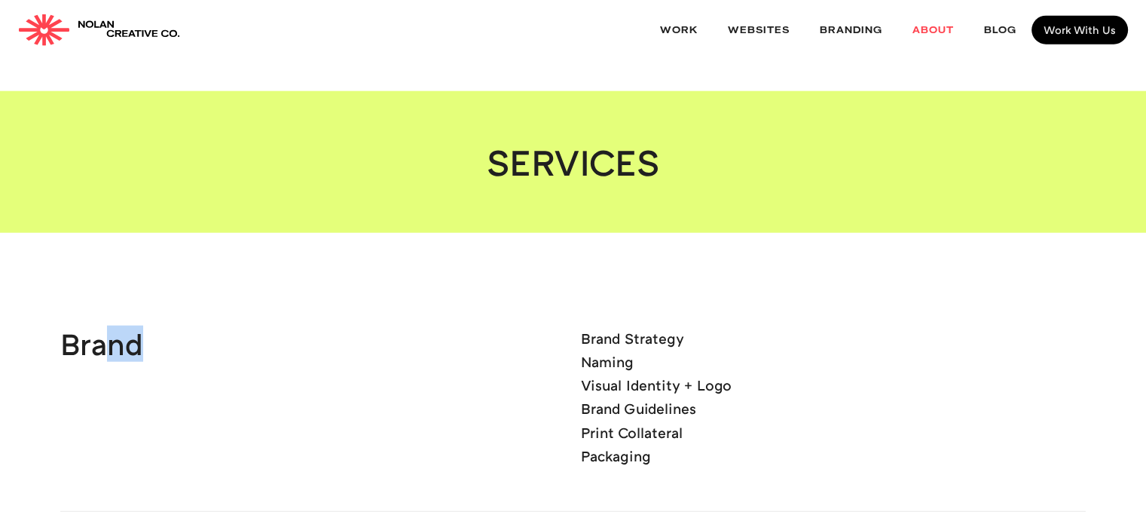
drag, startPoint x: 99, startPoint y: 247, endPoint x: 480, endPoint y: 251, distance: 380.4
click at [468, 331] on div "Brand" at bounding box center [312, 401] width 505 height 141
click at [589, 331] on ul "Brand Strategy Naming Visual Identity + Logo Brand Guidelines Print Collateral …" at bounding box center [656, 401] width 151 height 141
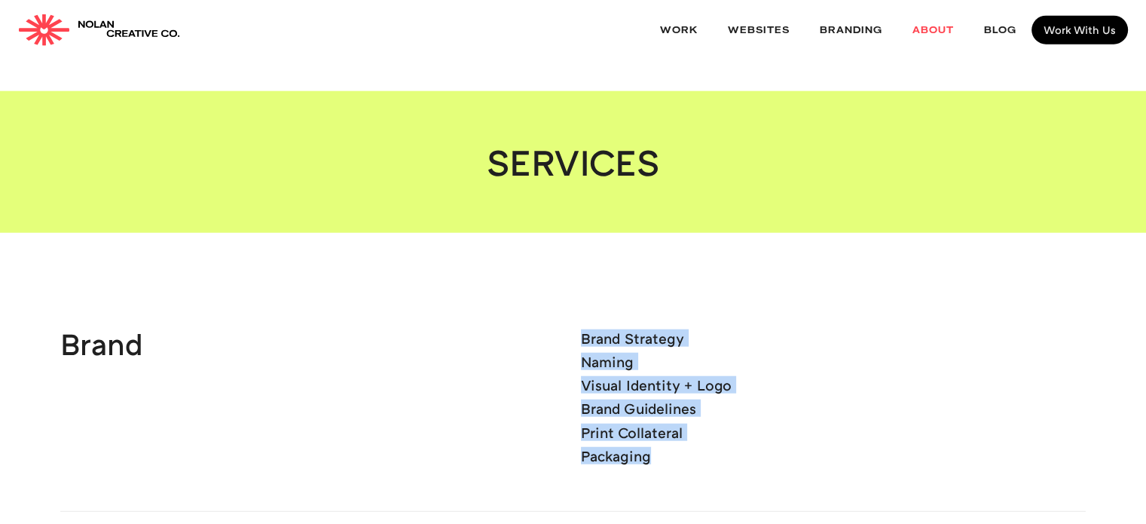
drag, startPoint x: 579, startPoint y: 206, endPoint x: 703, endPoint y: 347, distance: 187.3
click at [752, 339] on div "Brand Strategy Naming Visual Identity + Logo Brand Guidelines Print Collateral …" at bounding box center [833, 401] width 505 height 141
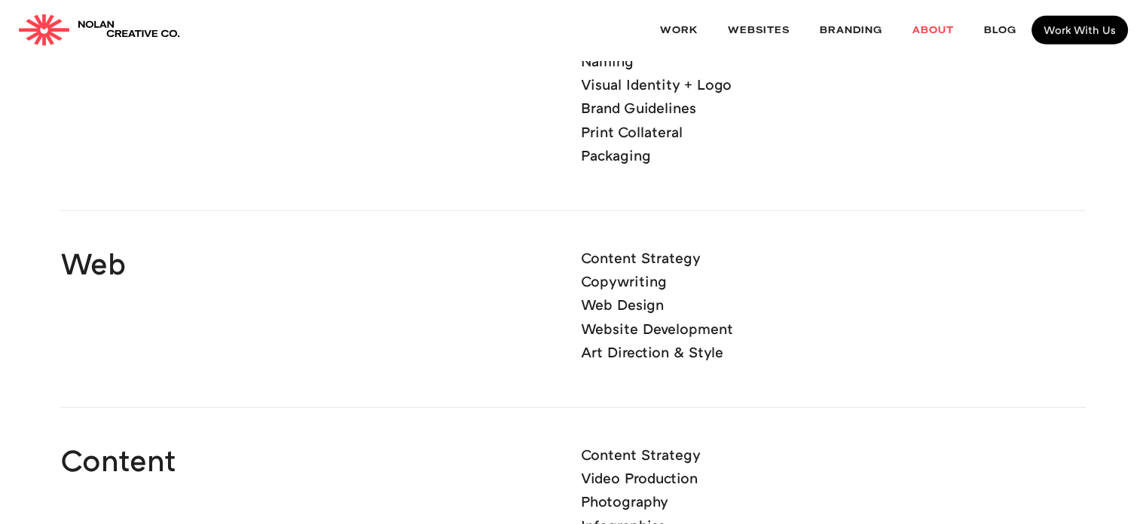
scroll to position [3984, 0]
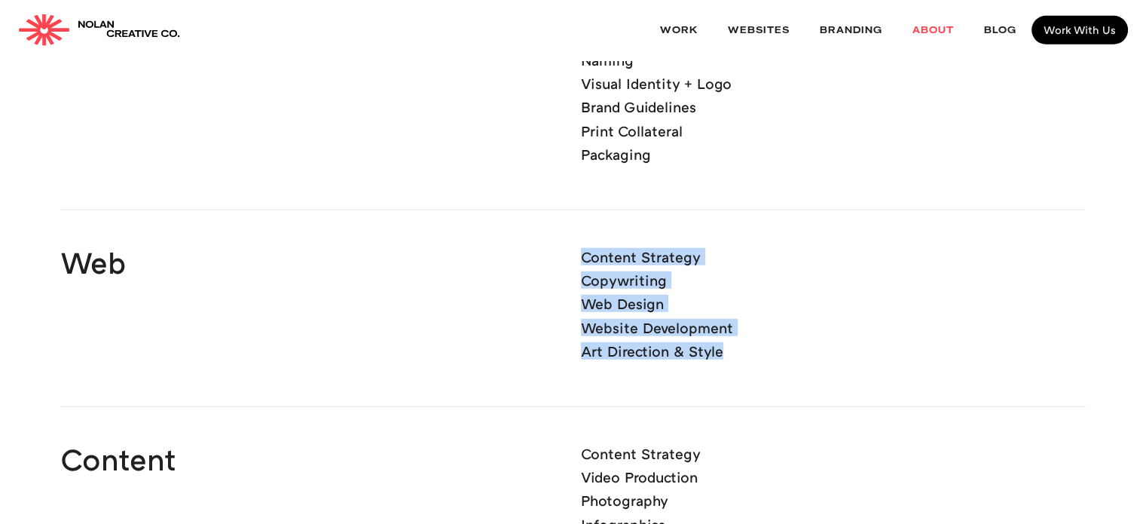
drag, startPoint x: 582, startPoint y: 135, endPoint x: 756, endPoint y: 219, distance: 193.4
click at [756, 249] on div "Content Strategy Copywriting Web Design Website Development Art Direction & Sty…" at bounding box center [833, 308] width 505 height 118
click at [783, 249] on div "Content Strategy Copywriting Web Design Website Development Art Direction & Sty…" at bounding box center [833, 308] width 505 height 118
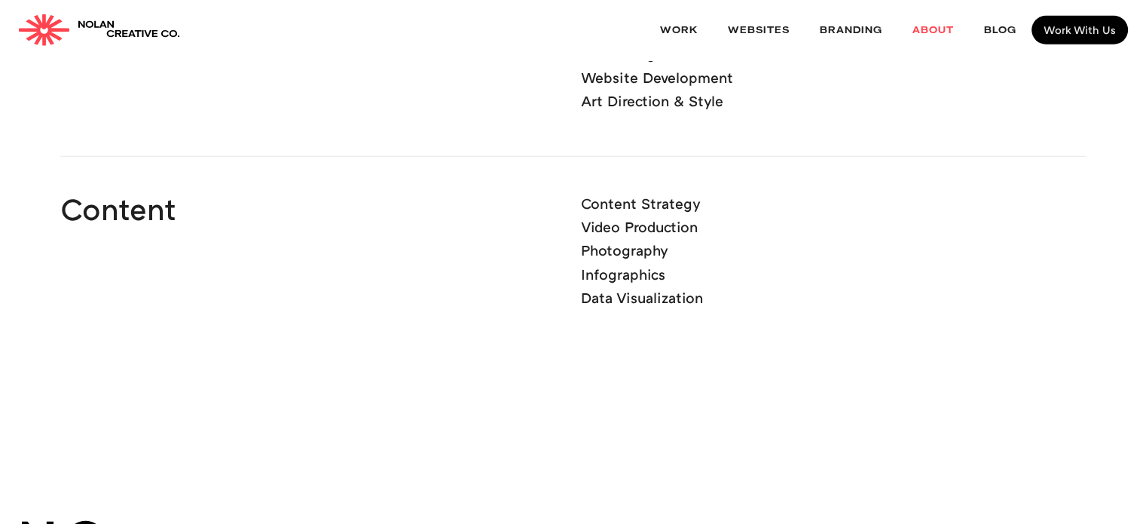
scroll to position [4285, 0]
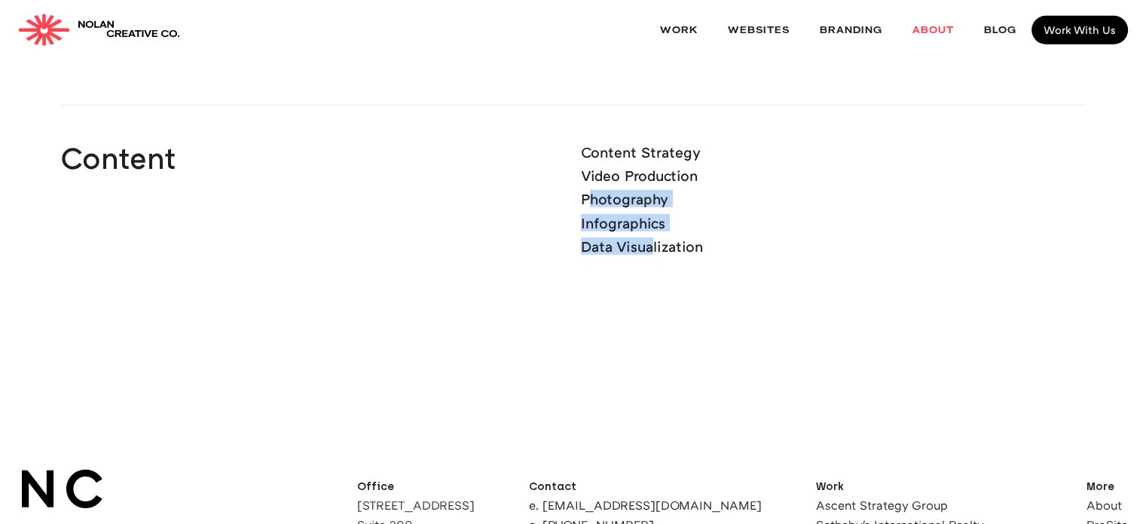
drag, startPoint x: 586, startPoint y: 81, endPoint x: 723, endPoint y: 350, distance: 301.9
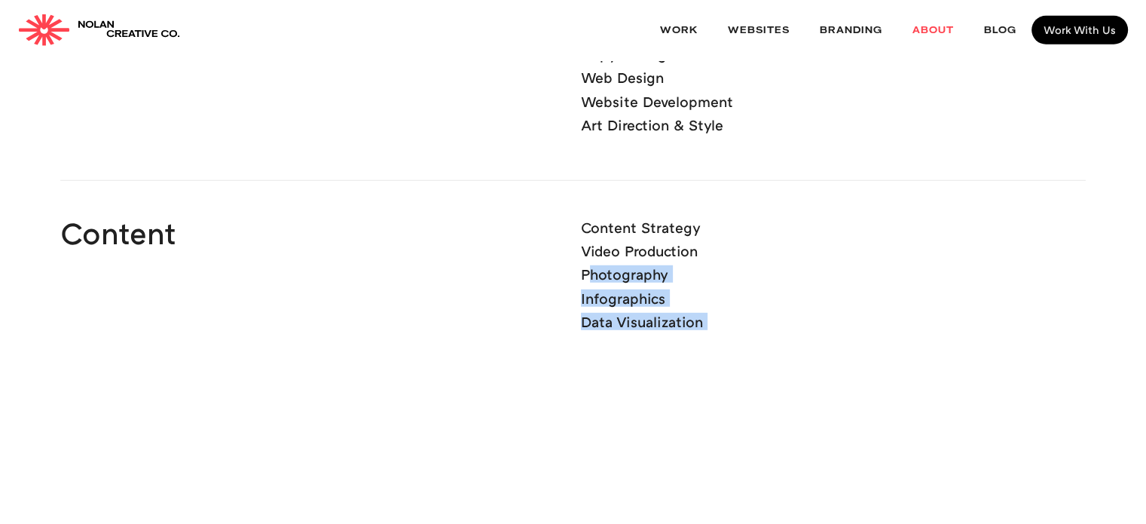
click at [663, 304] on div "Brand Brand Strategy Naming Visual Identity + Logo Brand Guidelines Print Colla…" at bounding box center [572, 70] width 1025 height 730
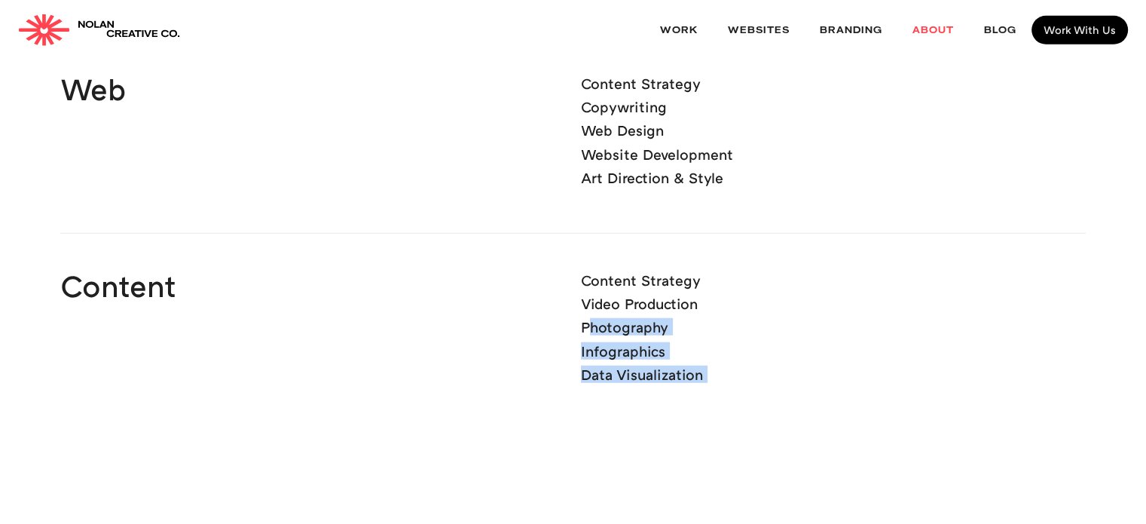
scroll to position [4059, 0]
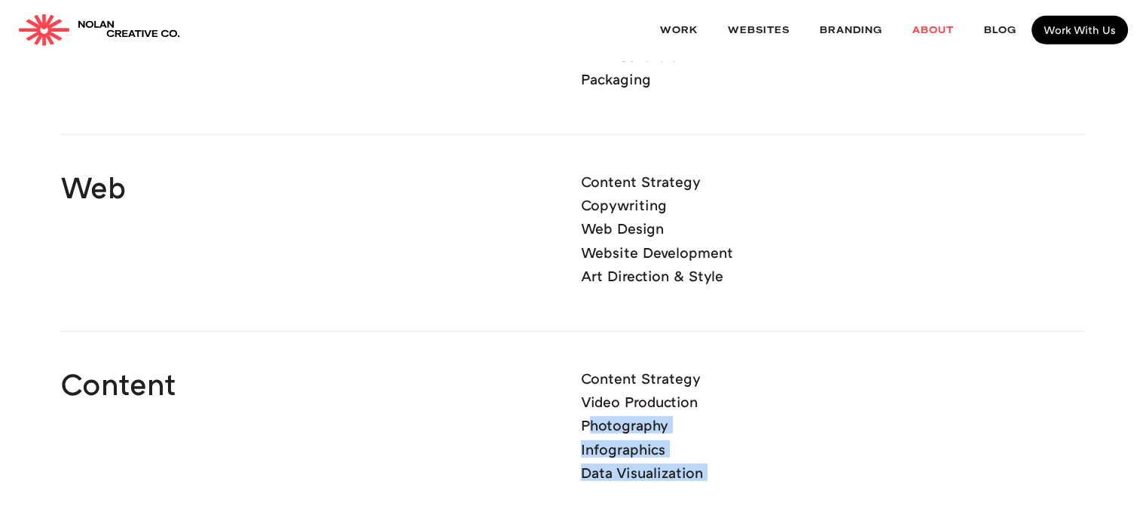
click at [747, 371] on div "Content Strategy Video Production Photography Infographics Data Visualization" at bounding box center [833, 430] width 505 height 118
drag, startPoint x: 581, startPoint y: 257, endPoint x: 752, endPoint y: 360, distance: 199.7
click at [752, 371] on div "Content Strategy Video Production Photography Infographics Data Visualization" at bounding box center [833, 430] width 505 height 118
click at [786, 371] on div "Content Strategy Video Production Photography Infographics Data Visualization" at bounding box center [833, 430] width 505 height 118
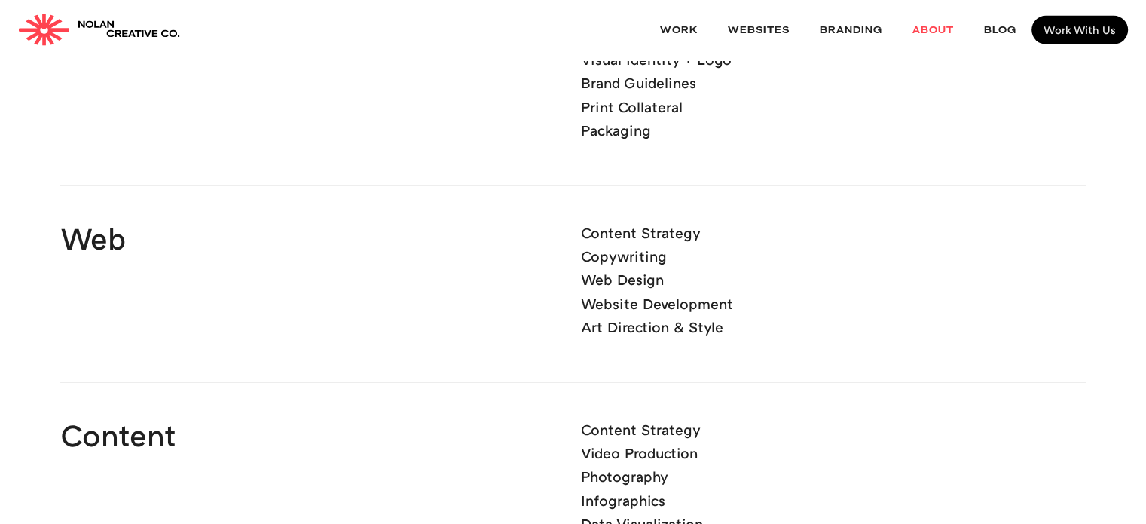
scroll to position [3758, 0]
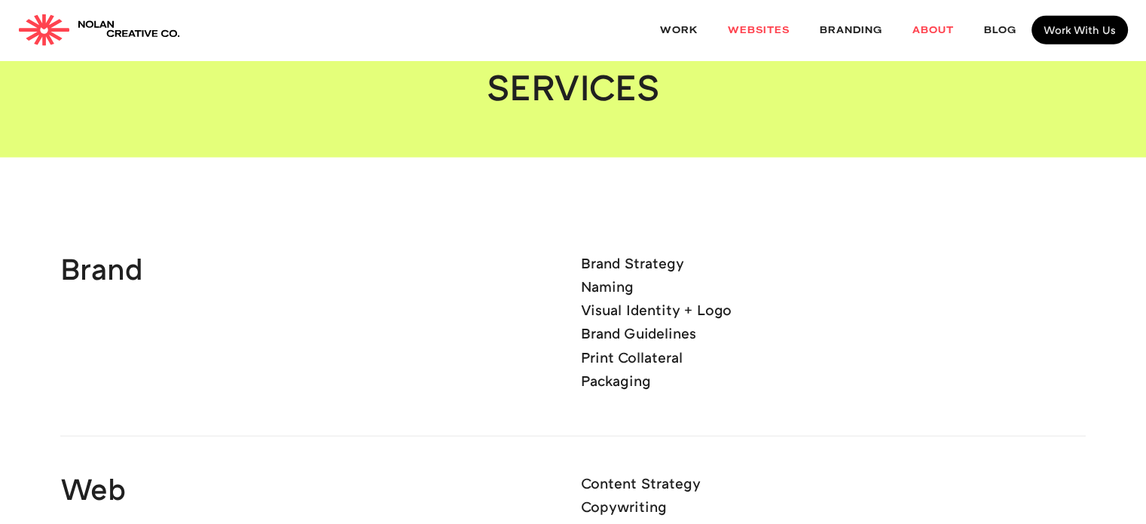
click at [753, 36] on link "websites" at bounding box center [759, 31] width 92 height 40
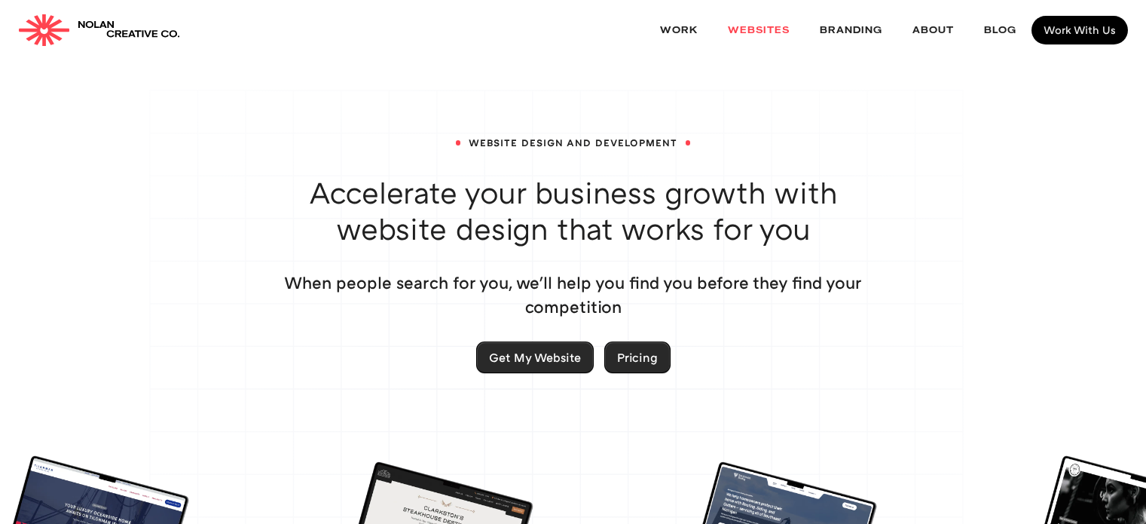
scroll to position [301, 0]
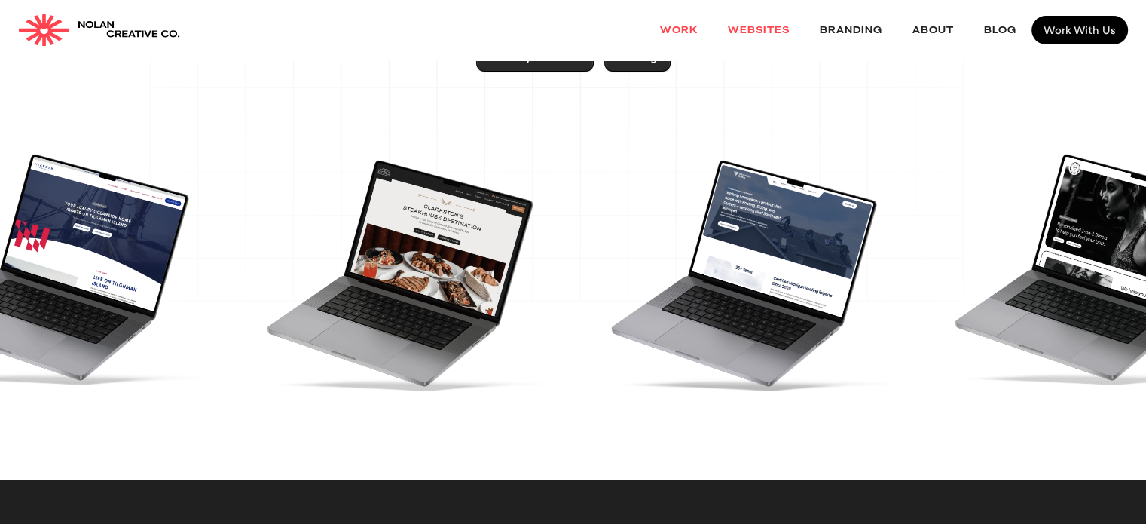
click at [679, 28] on link "Work" at bounding box center [679, 31] width 68 height 40
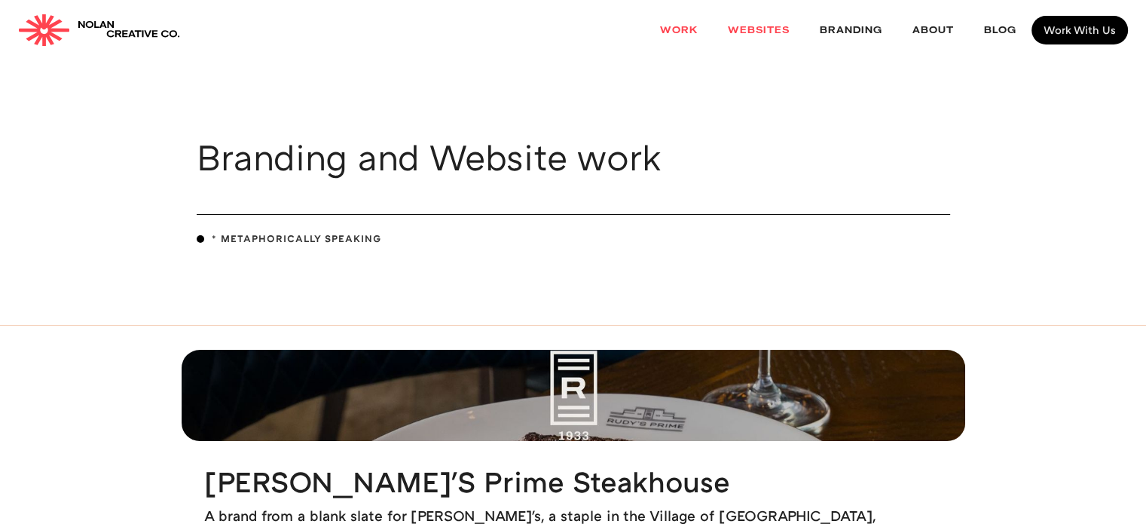
click at [767, 35] on link "websites" at bounding box center [759, 31] width 92 height 40
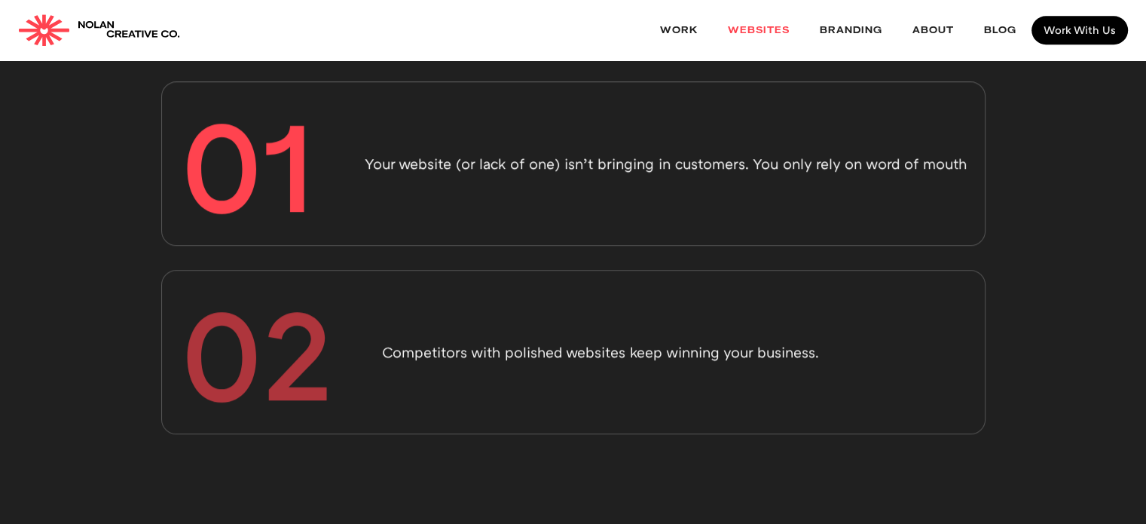
scroll to position [1055, 0]
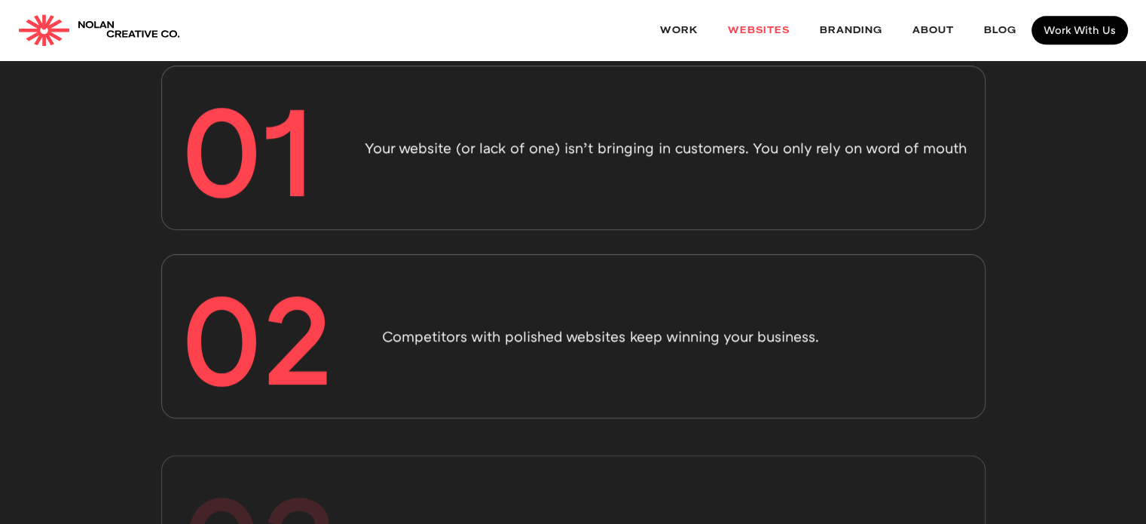
click at [735, 365] on div "02 Competitors with polished websites keep winning your business." at bounding box center [573, 336] width 824 height 164
click at [747, 331] on p "Competitors with polished websites keep winning your business." at bounding box center [600, 336] width 437 height 20
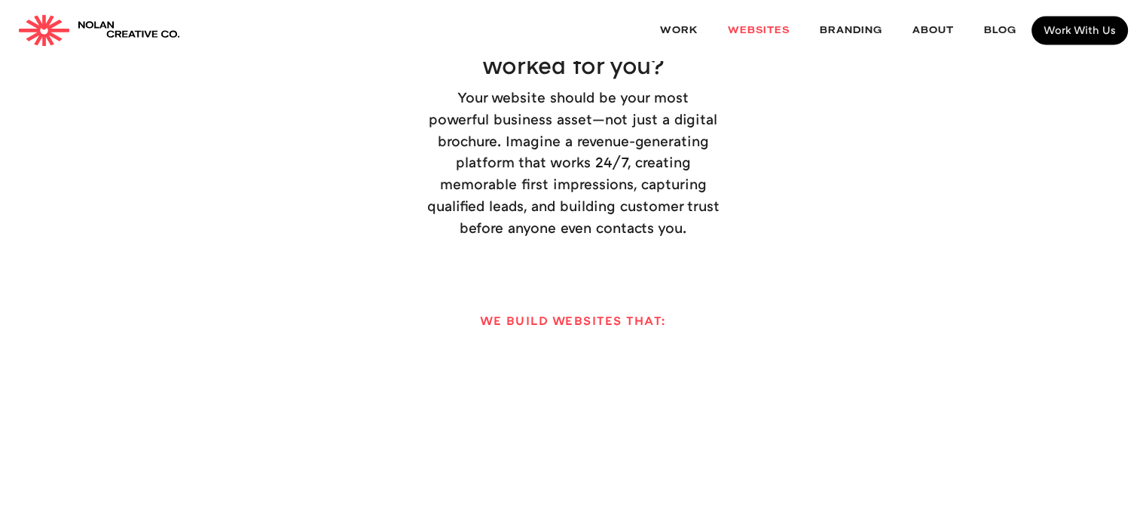
scroll to position [2260, 0]
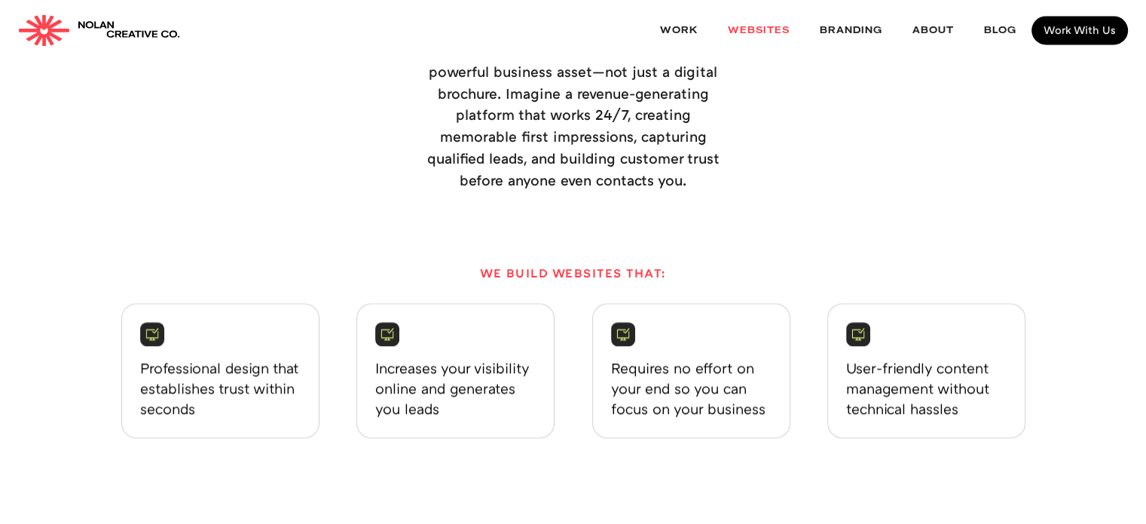
click at [534, 337] on div "Increases your visibility online and generates you leads" at bounding box center [455, 370] width 198 height 135
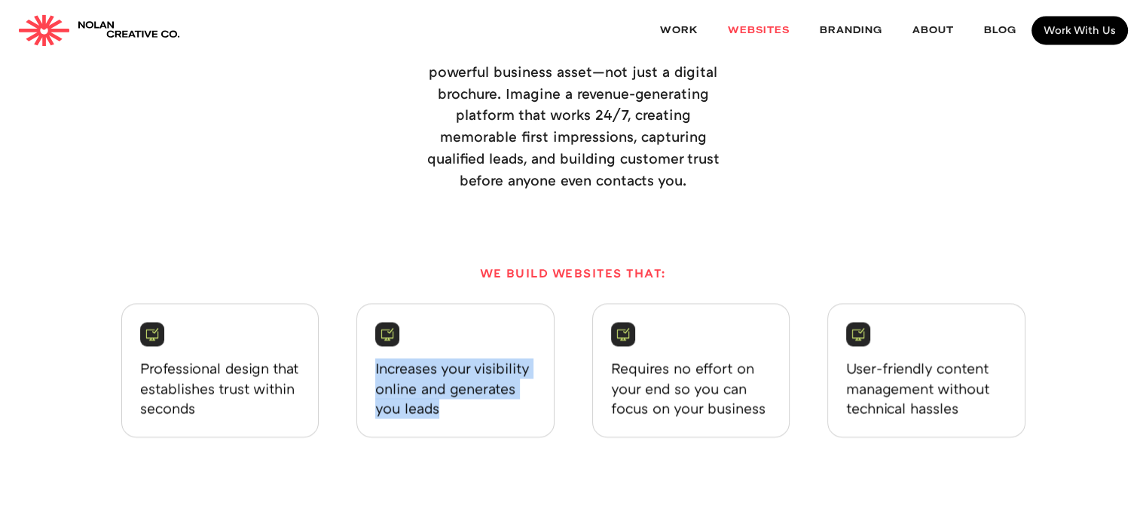
drag, startPoint x: 375, startPoint y: 373, endPoint x: 484, endPoint y: 420, distance: 118.4
click at [478, 423] on div "Increases your visibility online and generates you leads" at bounding box center [455, 370] width 198 height 135
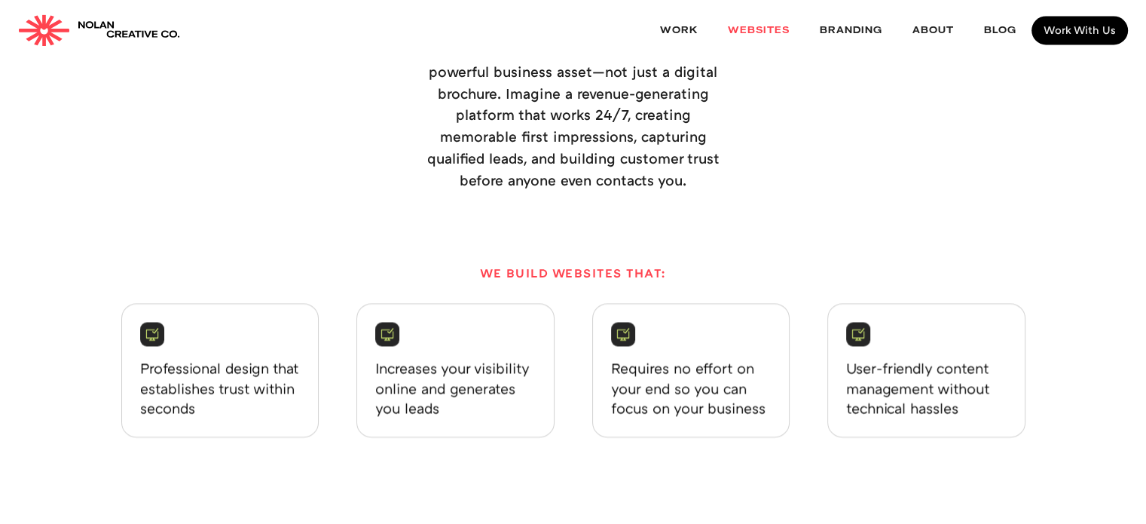
click at [687, 362] on p "Requires no effort on your end so you can focus on your business" at bounding box center [691, 388] width 160 height 61
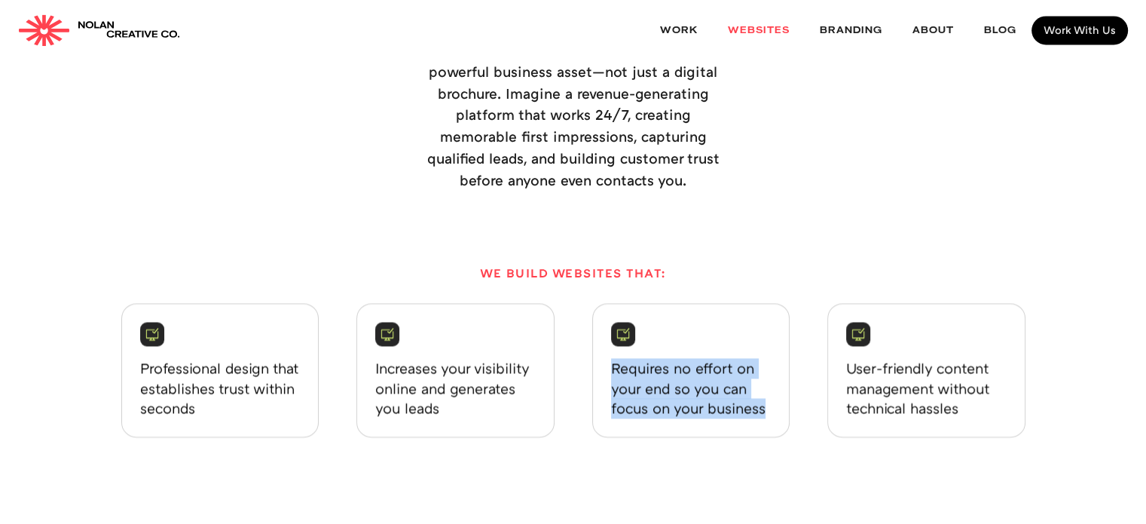
drag, startPoint x: 610, startPoint y: 367, endPoint x: 799, endPoint y: 418, distance: 195.9
click at [799, 419] on div "Professional design that establishes trust within seconds Increases your visibi…" at bounding box center [573, 370] width 904 height 135
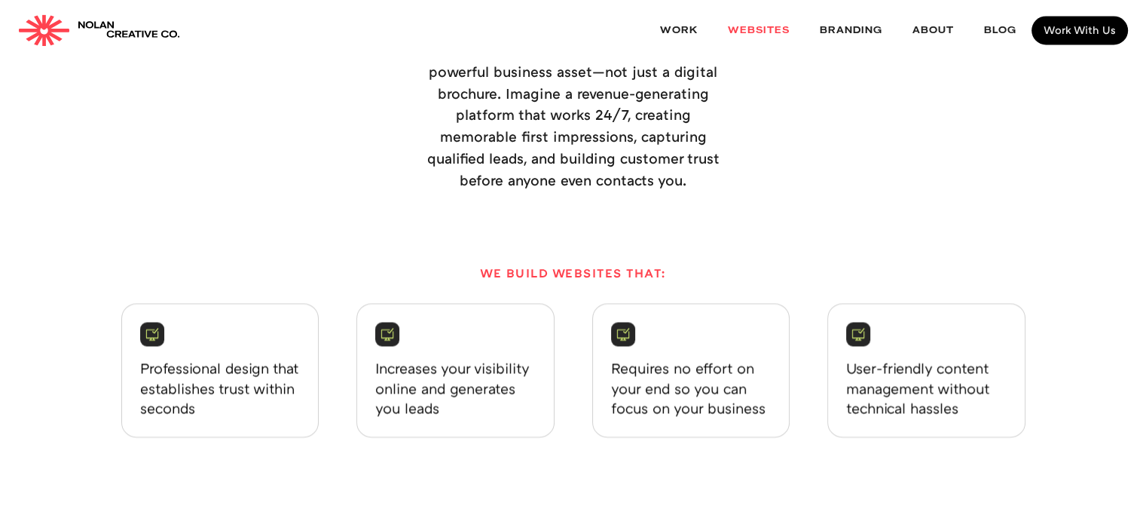
click at [882, 377] on p "User-friendly content management without technical hassles" at bounding box center [926, 388] width 160 height 61
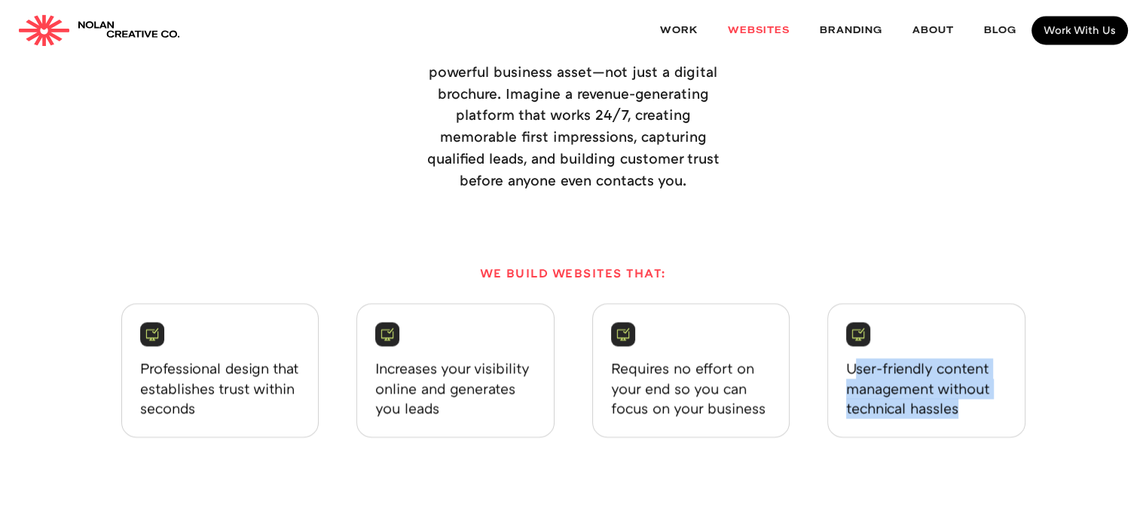
drag, startPoint x: 851, startPoint y: 367, endPoint x: 979, endPoint y: 419, distance: 138.2
click at [979, 419] on div "User-friendly content management without technical hassles" at bounding box center [926, 370] width 198 height 135
click at [979, 416] on p "User-friendly content management without technical hassles" at bounding box center [926, 388] width 160 height 61
drag, startPoint x: 966, startPoint y: 413, endPoint x: 842, endPoint y: 356, distance: 136.2
click at [842, 356] on div "User-friendly content management without technical hassles" at bounding box center [926, 370] width 198 height 135
